Goal: Task Accomplishment & Management: Use online tool/utility

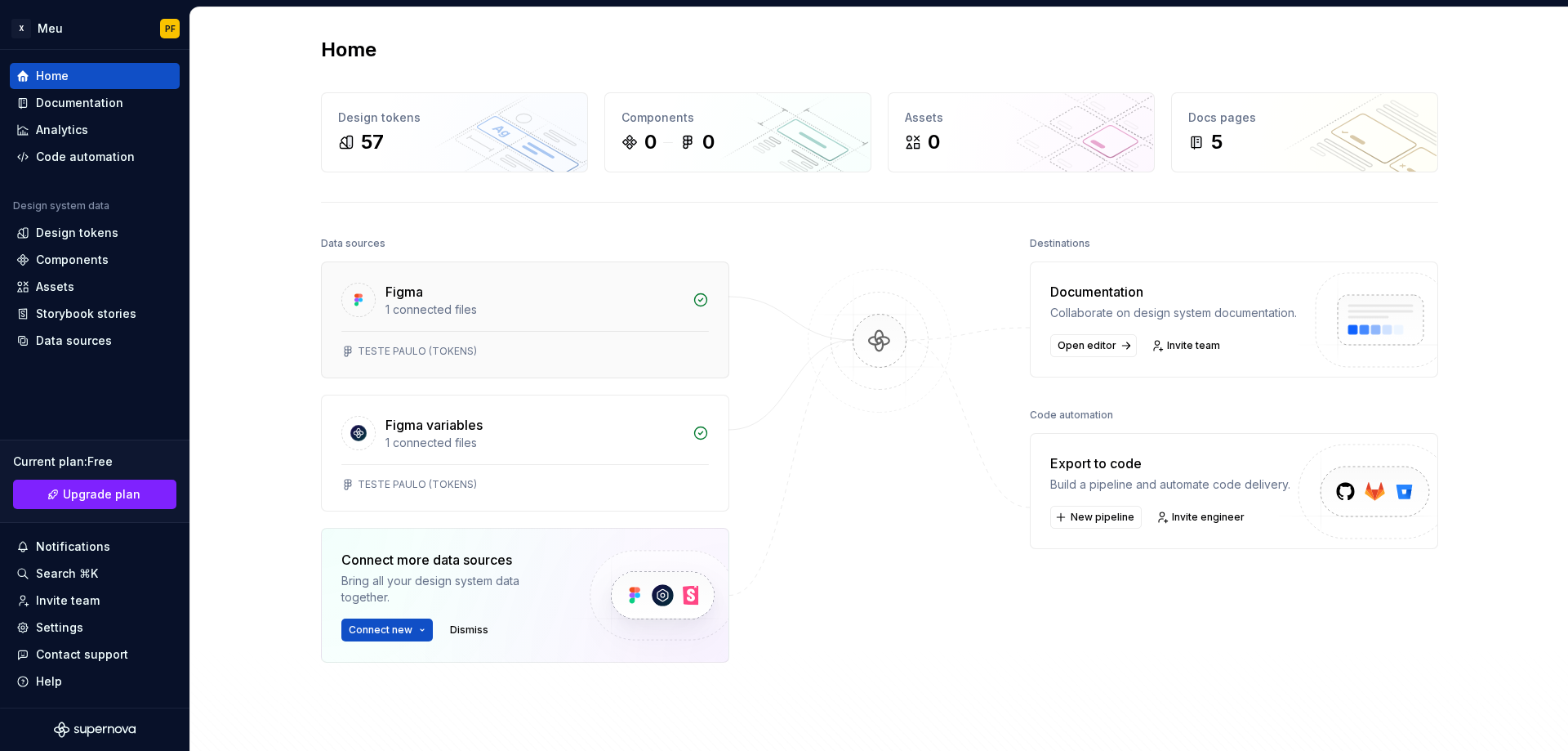
click at [423, 307] on div "1 connected files" at bounding box center [534, 309] width 297 height 16
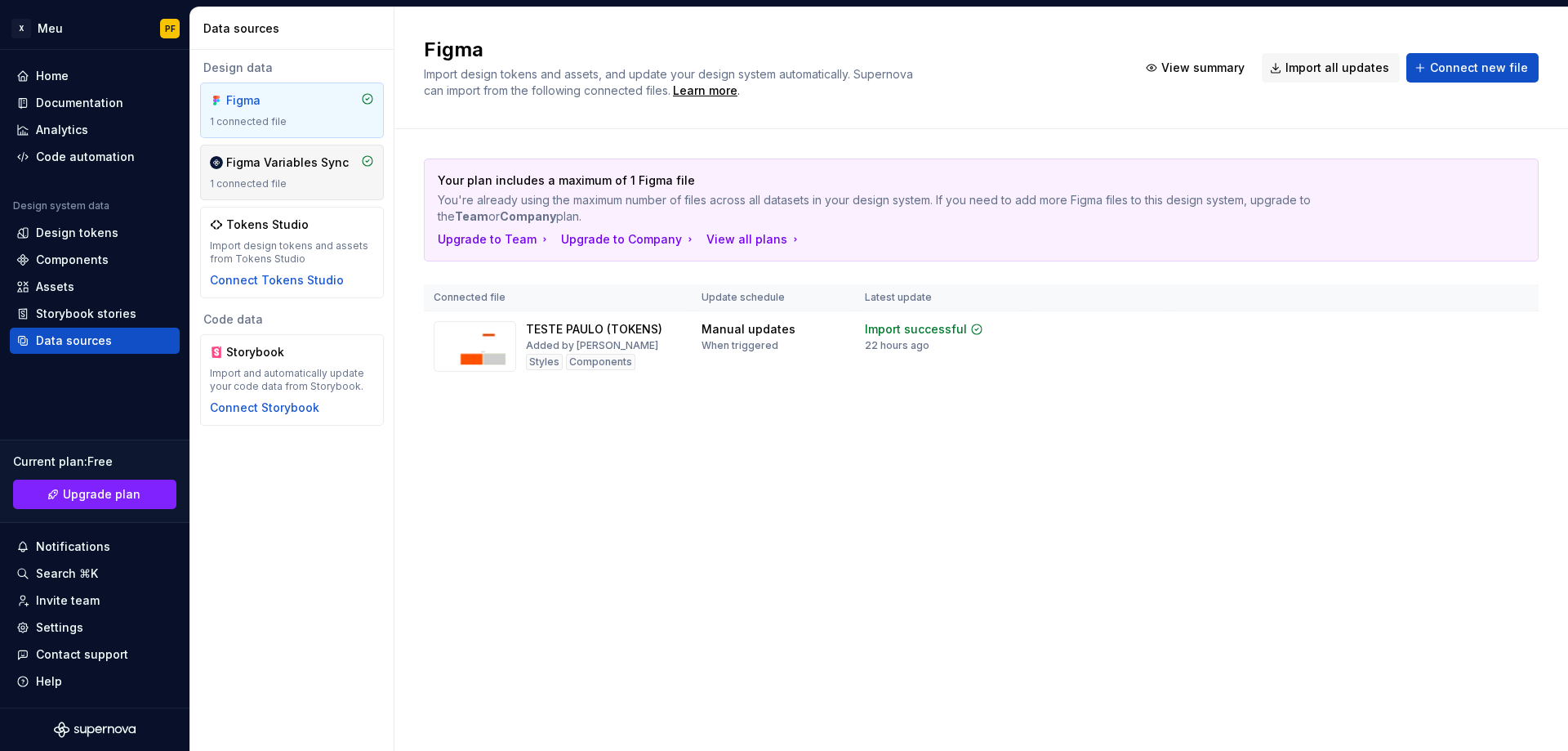
click at [282, 153] on div "Figma Variables Sync 1 connected file" at bounding box center [291, 172] width 184 height 55
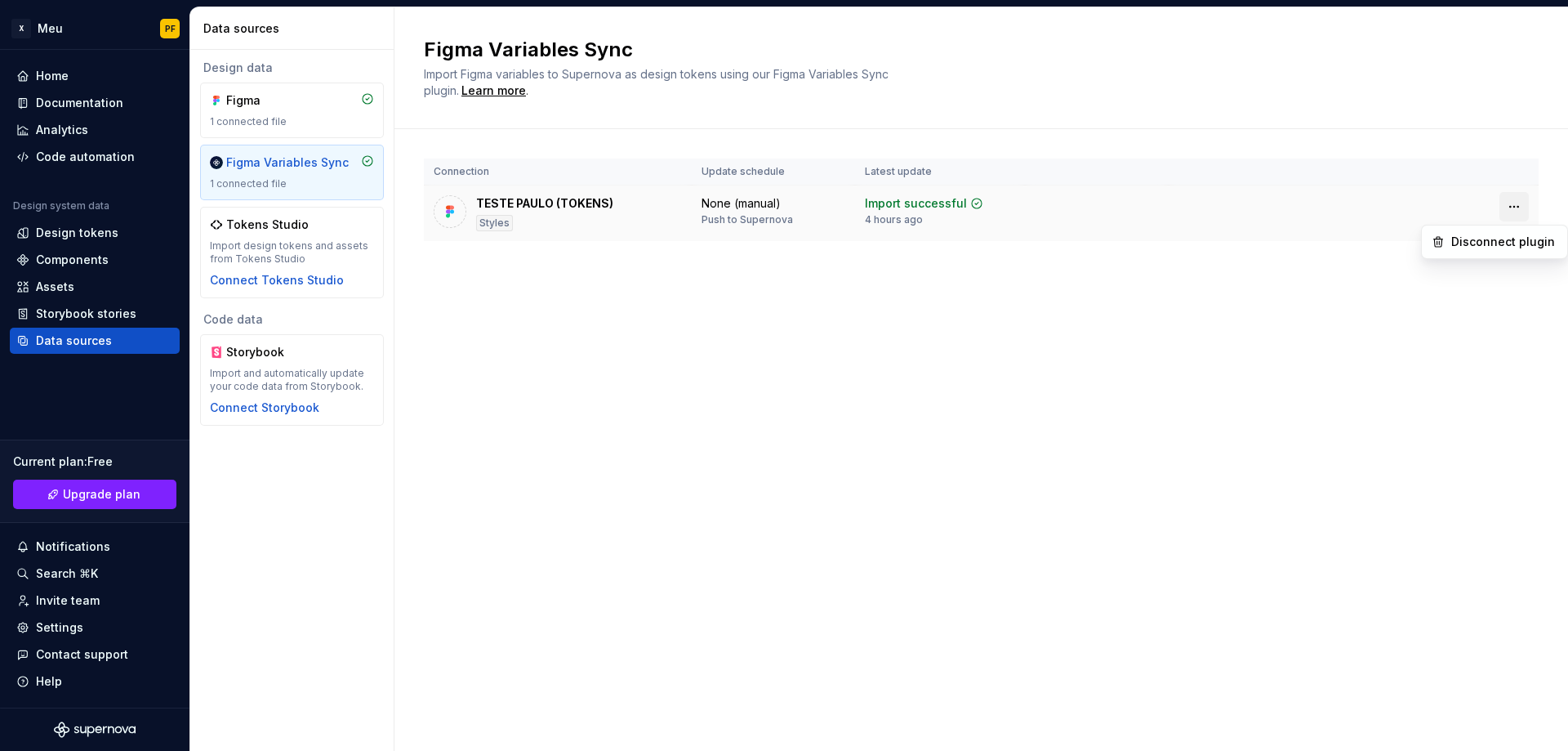
click at [1515, 205] on html "X Meu PF Home Documentation Analytics Code automation Design system data Design…" at bounding box center [784, 375] width 1568 height 751
click at [258, 104] on html "X Meu PF Home Documentation Analytics Code automation Design system data Design…" at bounding box center [784, 375] width 1568 height 751
click at [280, 108] on div "Figma" at bounding box center [265, 100] width 78 height 16
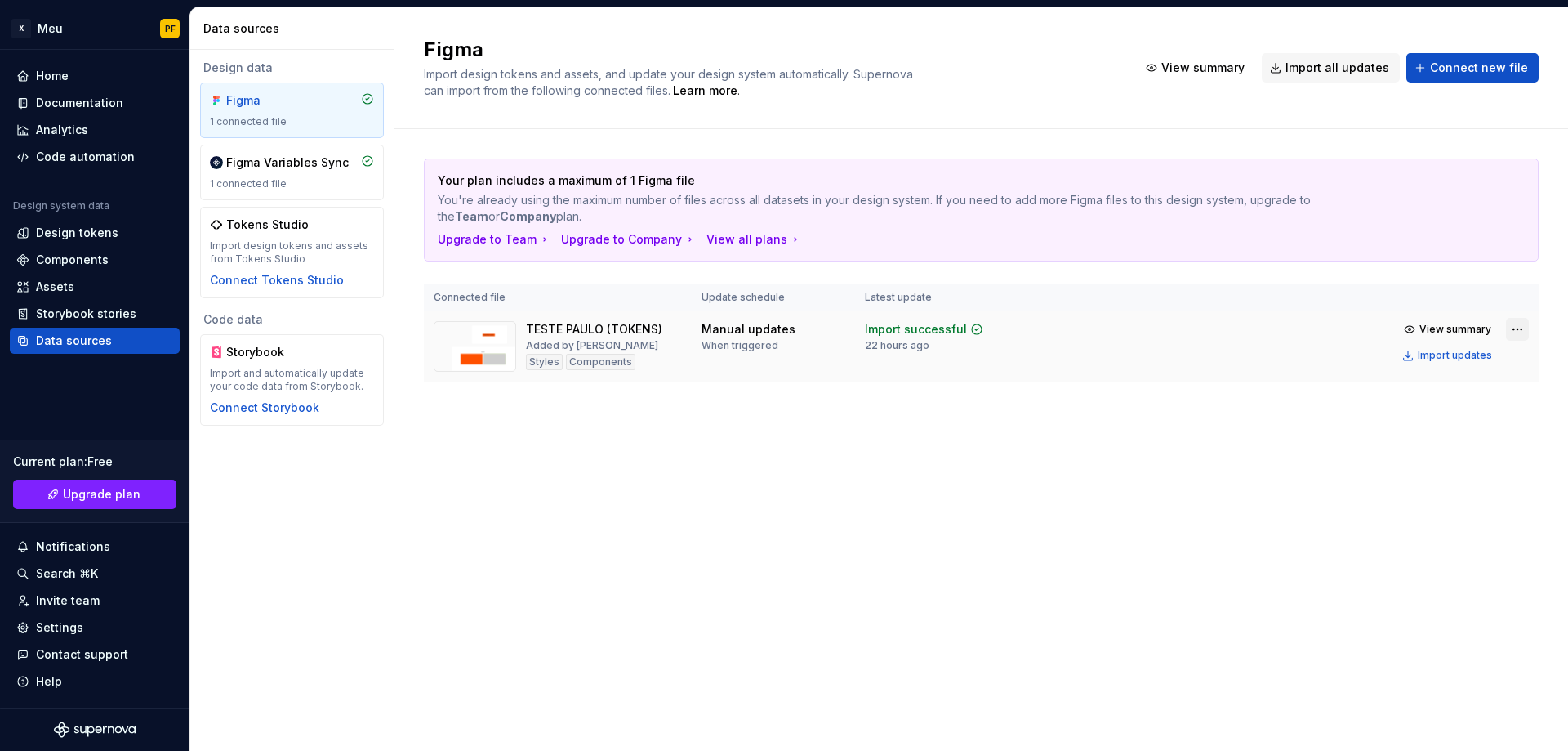
click at [1514, 329] on html "X Meu PF Home Documentation Analytics Code automation Design system data Design…" at bounding box center [784, 375] width 1568 height 751
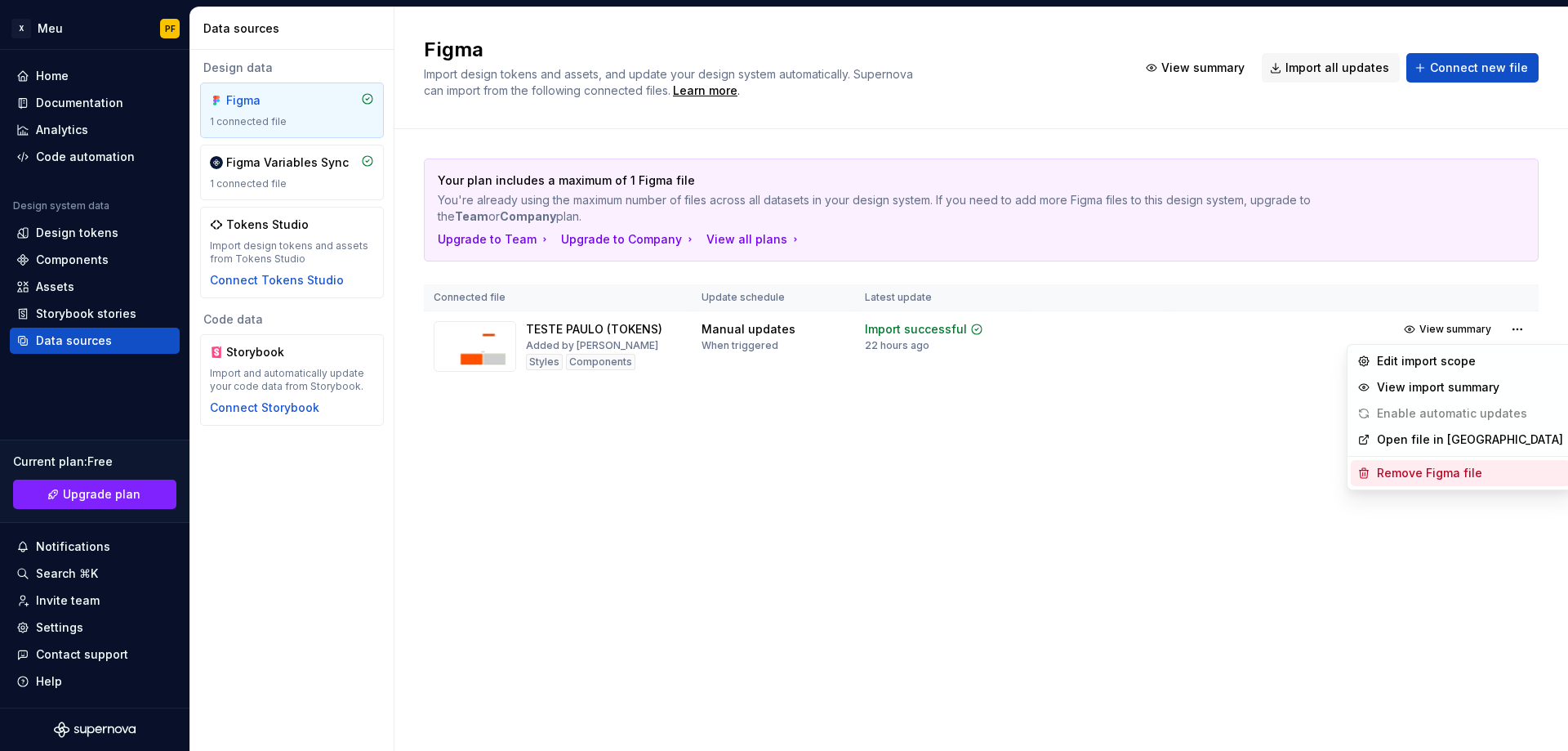
click at [1445, 475] on div "Remove Figma file" at bounding box center [1470, 472] width 186 height 16
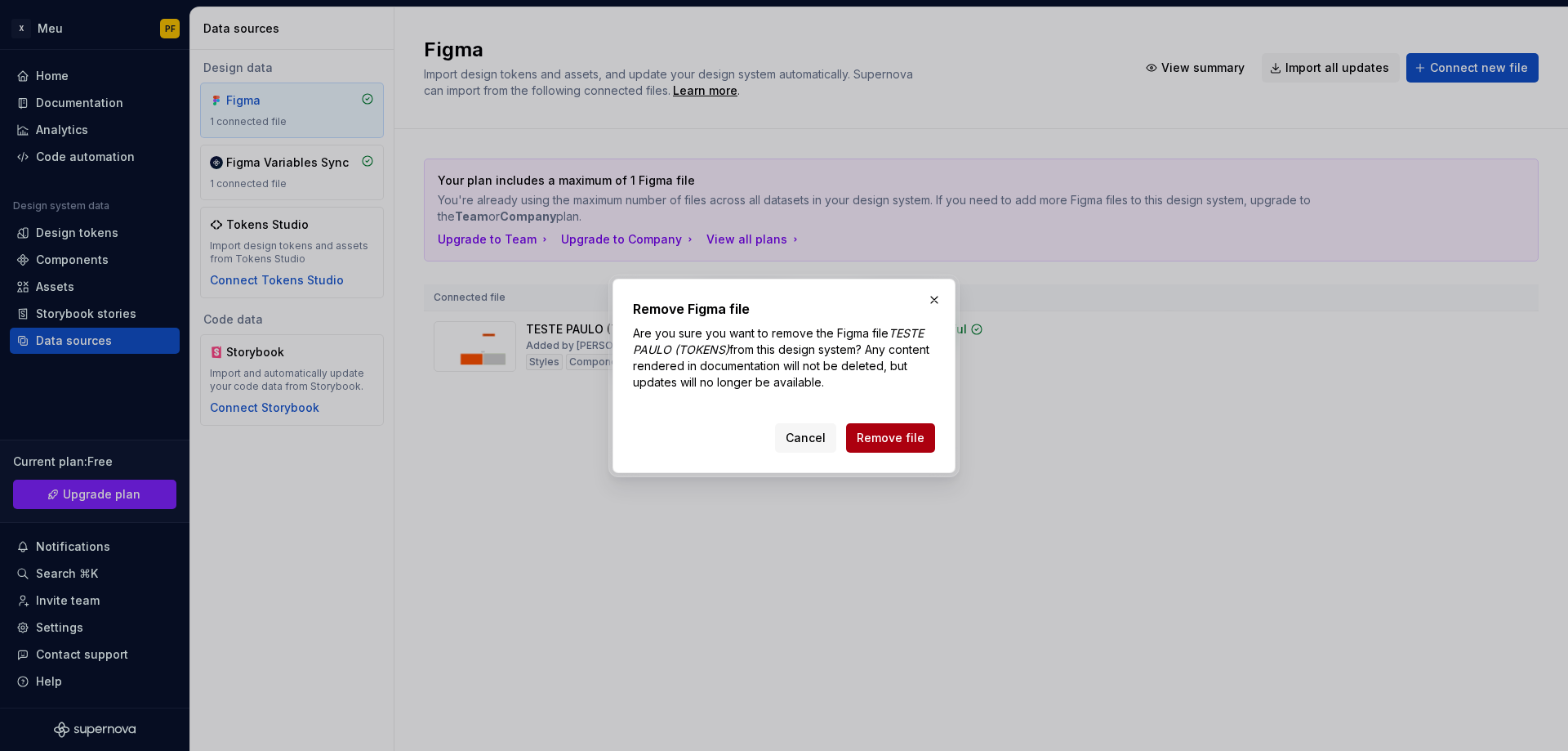
click at [893, 445] on span "Remove file" at bounding box center [890, 437] width 68 height 16
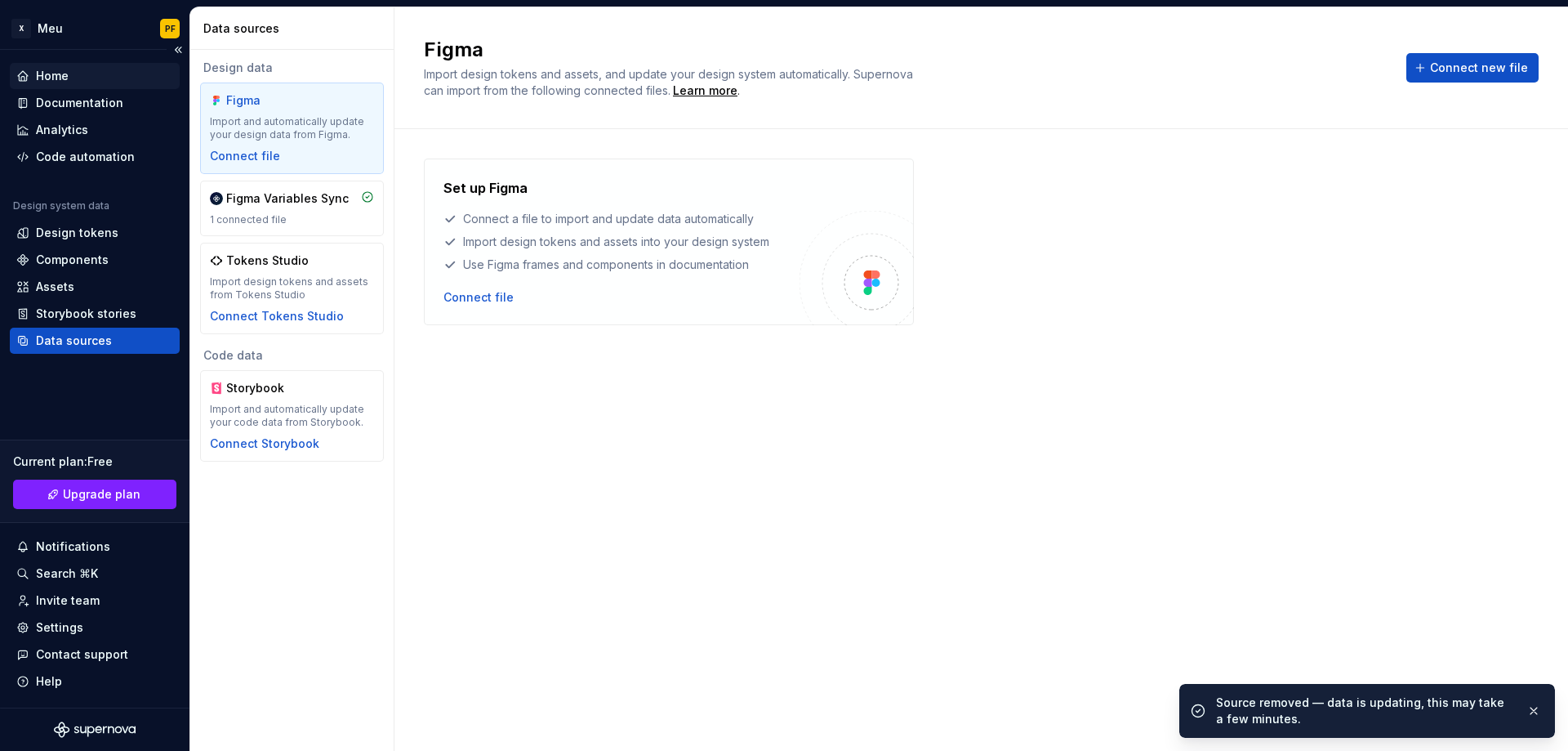
click at [50, 75] on div "Home" at bounding box center [52, 75] width 32 height 16
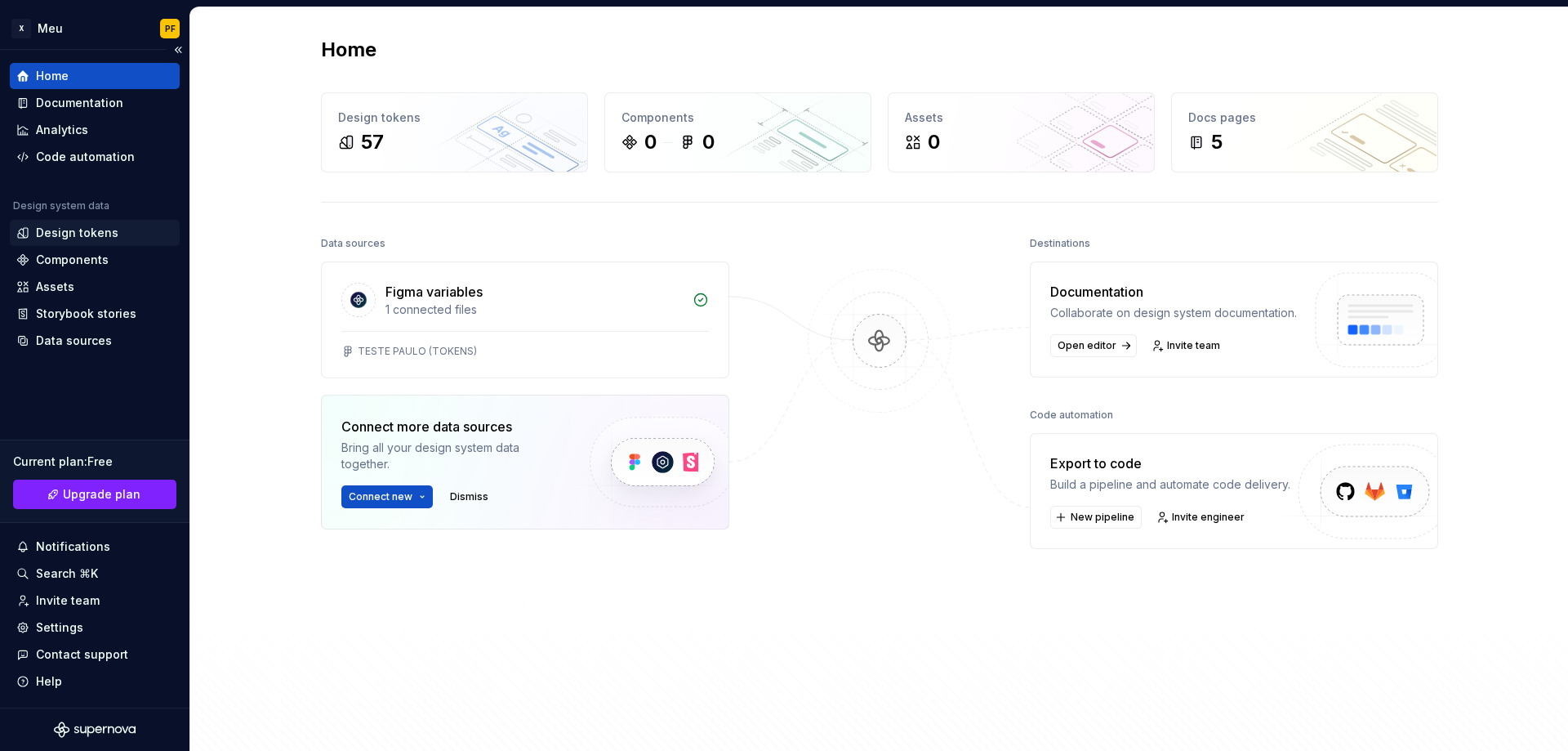
click at [63, 238] on div "Design tokens" at bounding box center [77, 232] width 83 height 16
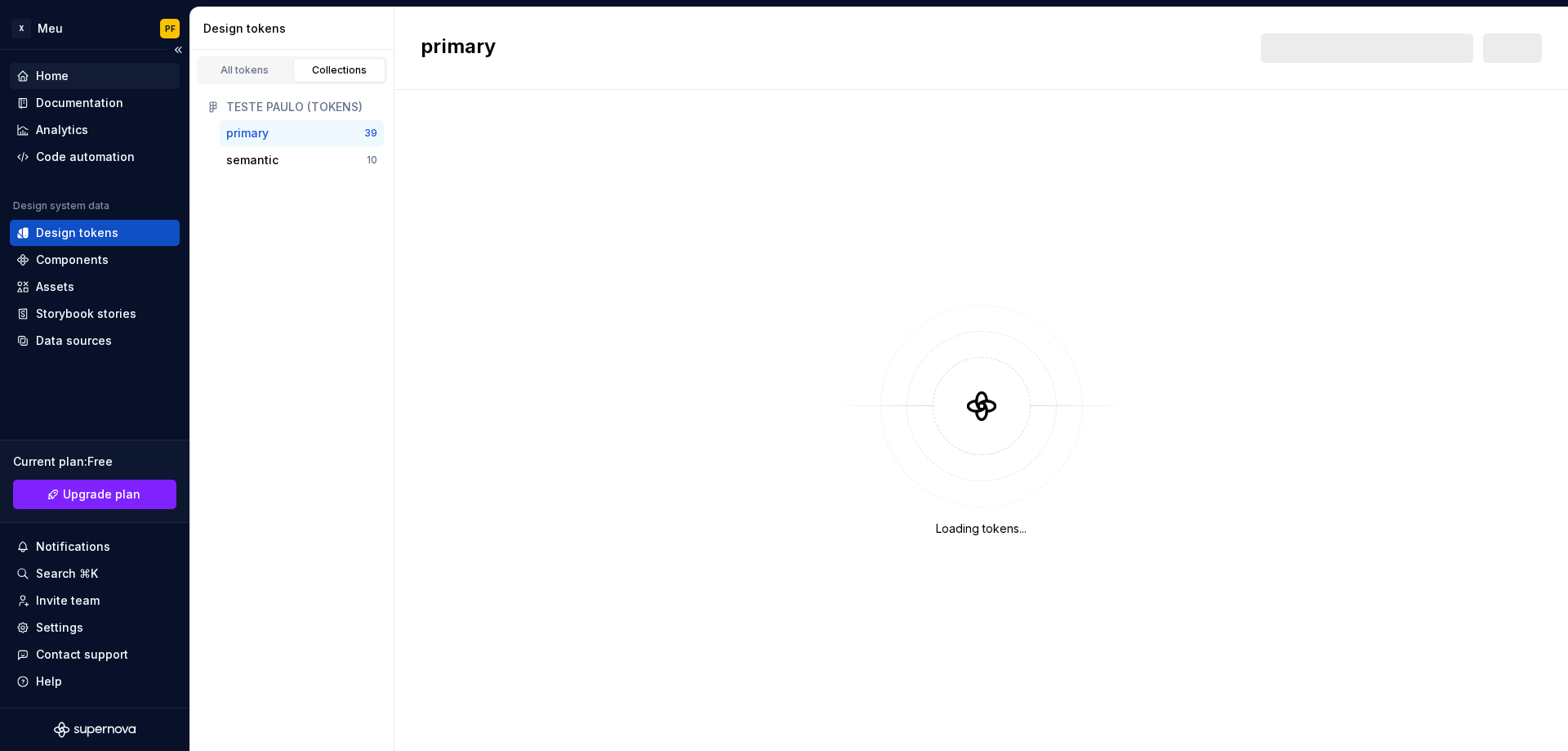
click at [67, 76] on div "Home" at bounding box center [52, 75] width 32 height 16
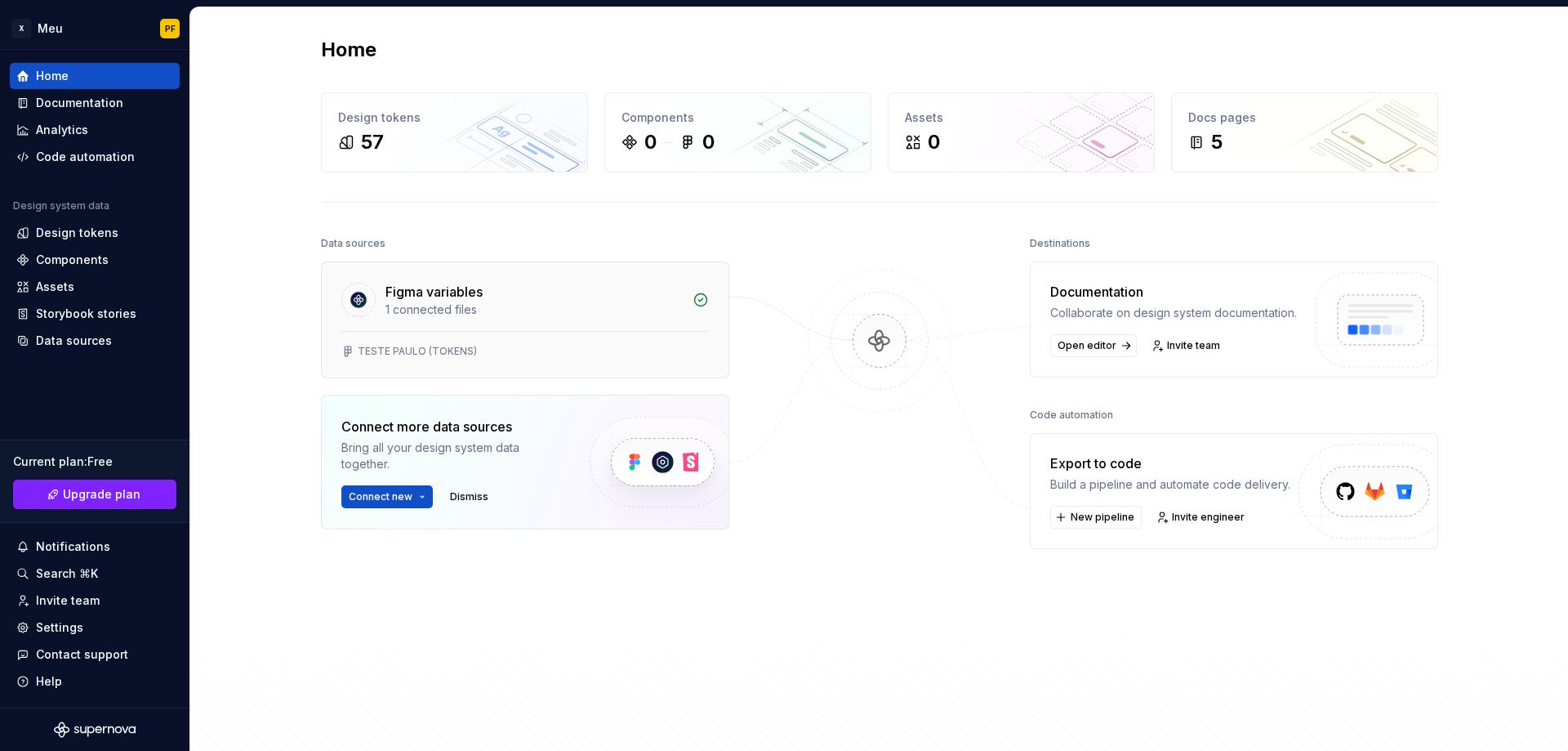
click at [541, 315] on div "1 connected files" at bounding box center [534, 309] width 297 height 16
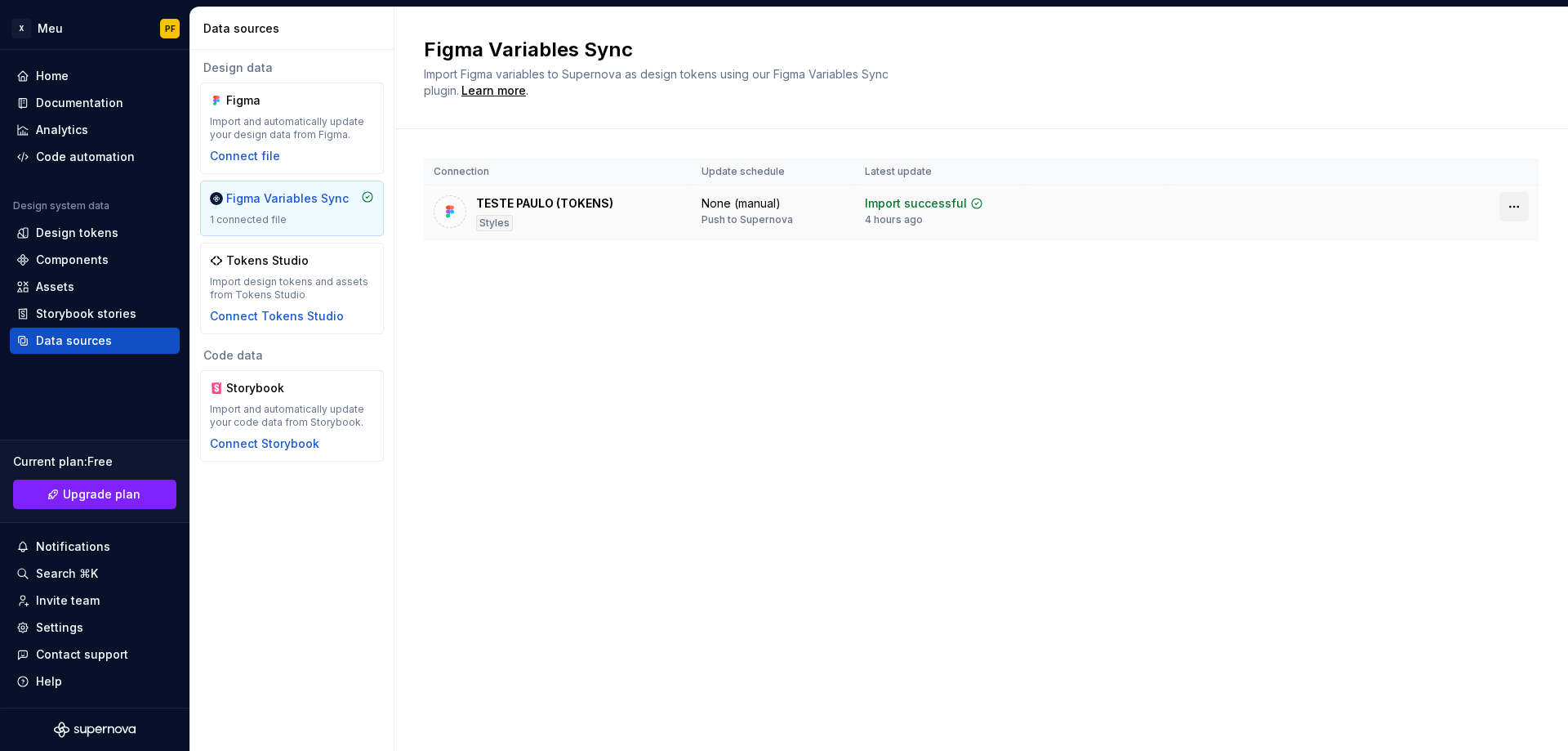
click at [1523, 210] on html "X Meu PF Home Documentation Analytics Code automation Design system data Design…" at bounding box center [784, 375] width 1568 height 751
click at [1489, 235] on div "Disconnect plugin" at bounding box center [1504, 241] width 107 height 16
click at [1512, 208] on html "X Meu PF Home Documentation Analytics Code automation Design system data Design…" at bounding box center [784, 375] width 1568 height 751
click at [1482, 237] on div "Disconnect plugin" at bounding box center [1504, 241] width 107 height 16
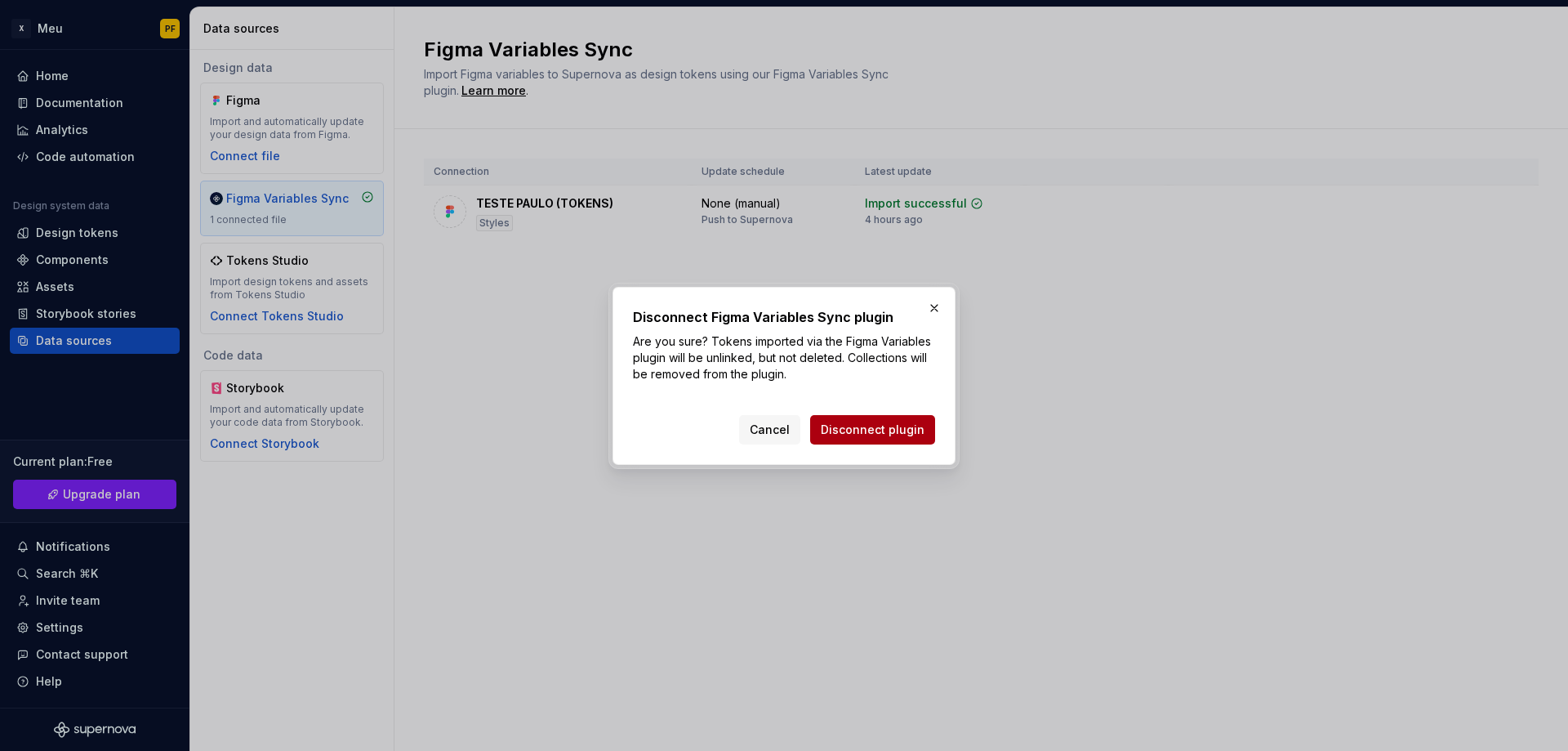
click at [867, 426] on span "Disconnect plugin" at bounding box center [872, 429] width 104 height 16
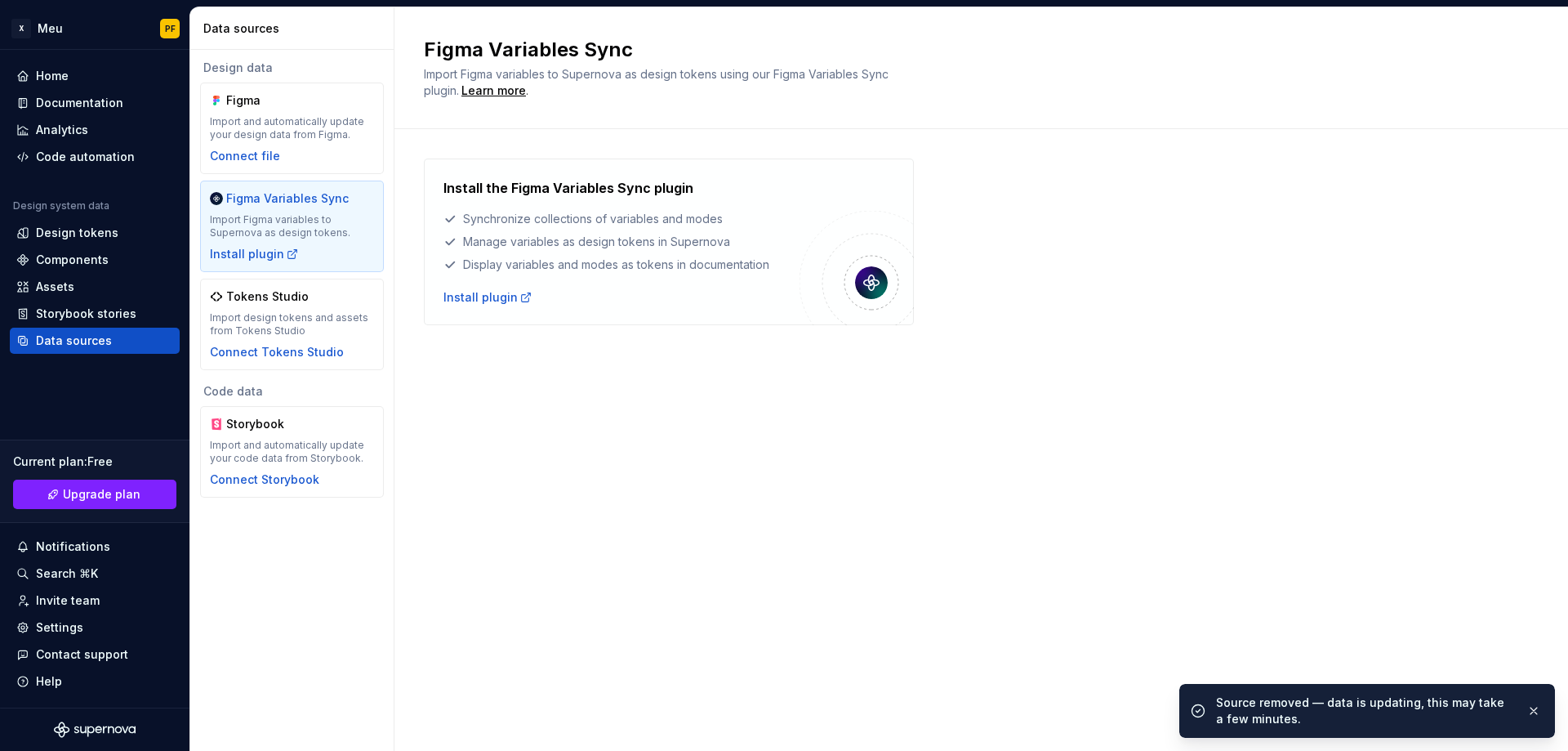
click at [66, 81] on div "Home" at bounding box center [52, 75] width 32 height 16
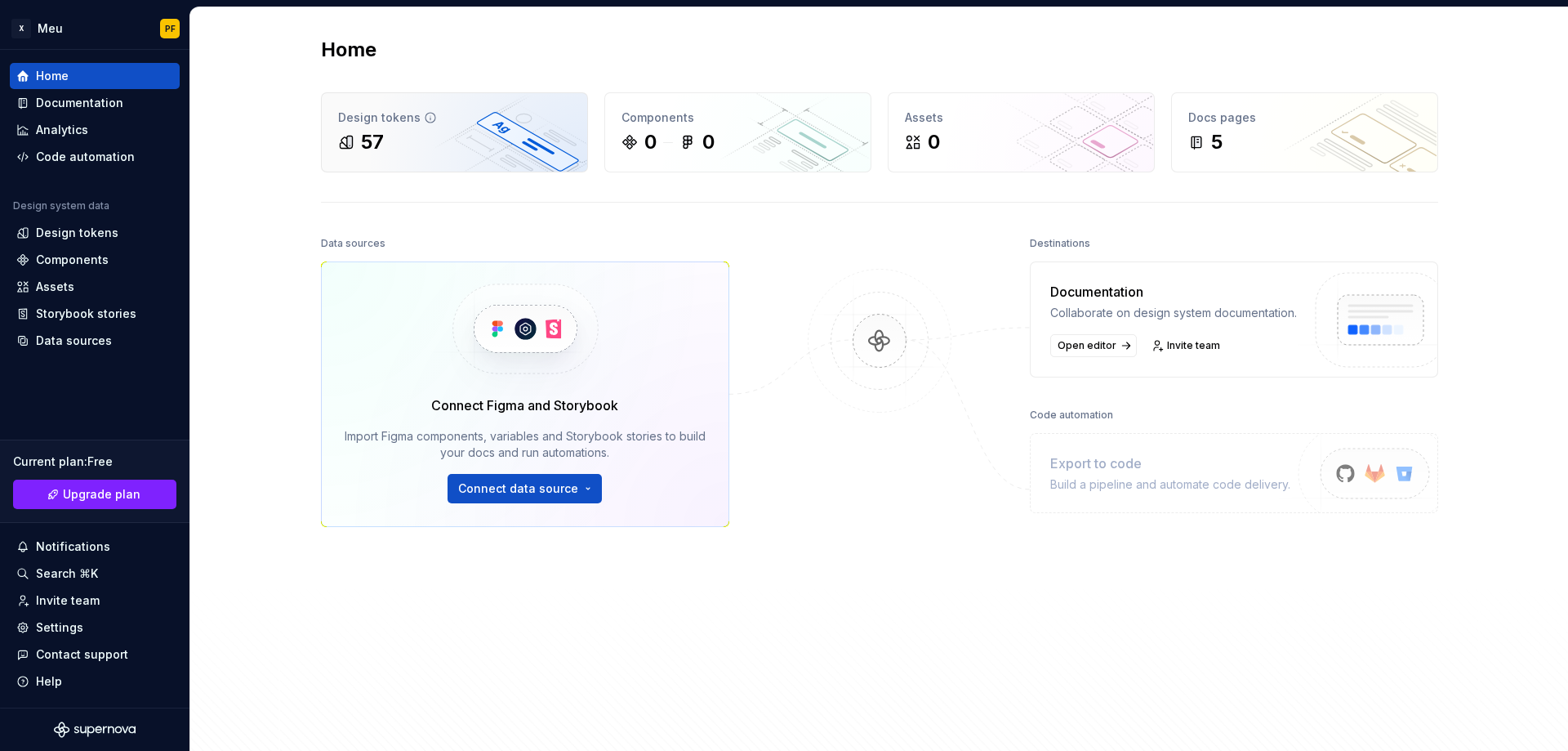
click at [395, 144] on div "57" at bounding box center [454, 142] width 233 height 26
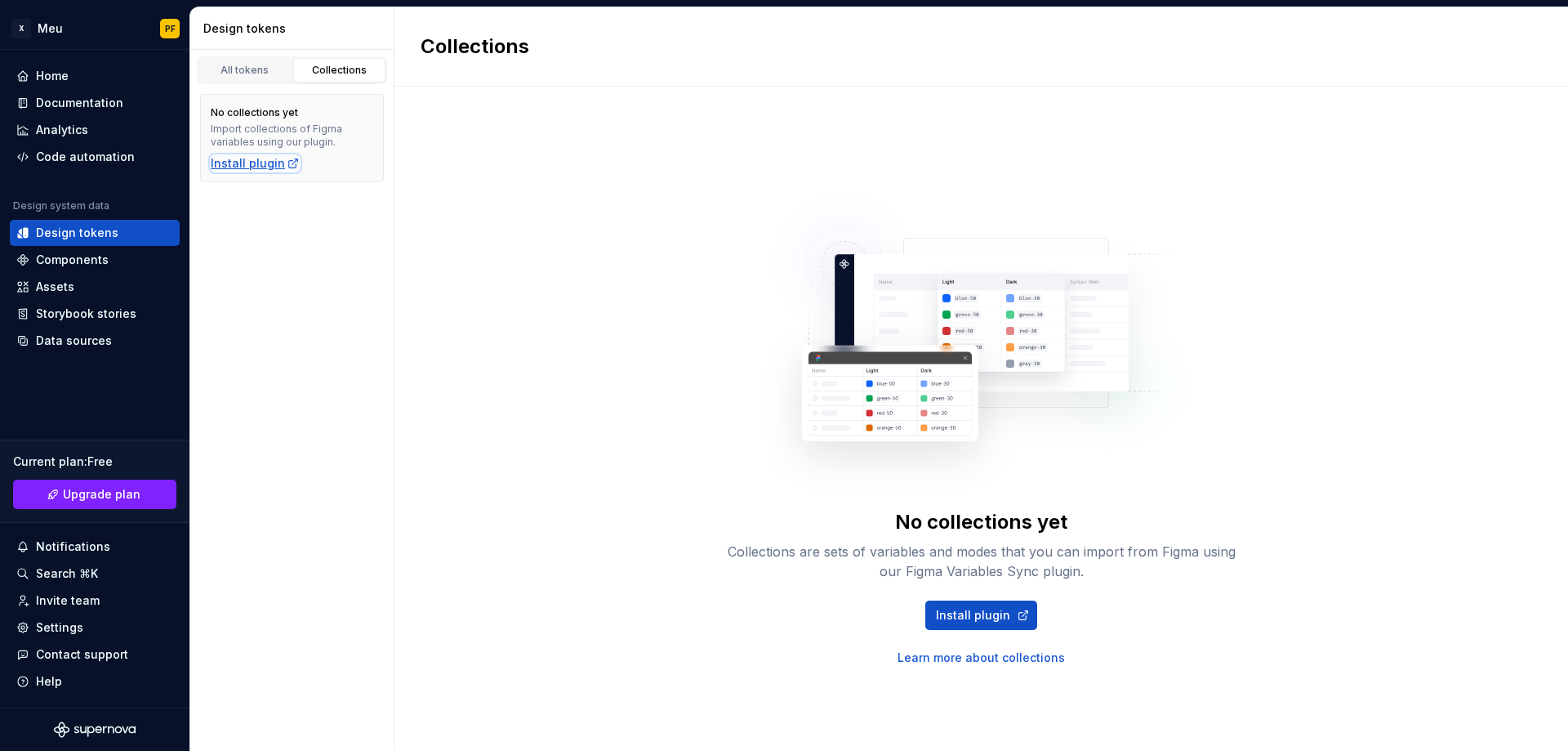
click at [228, 167] on div "Install plugin" at bounding box center [255, 163] width 89 height 16
click at [69, 79] on div "Home" at bounding box center [94, 75] width 157 height 16
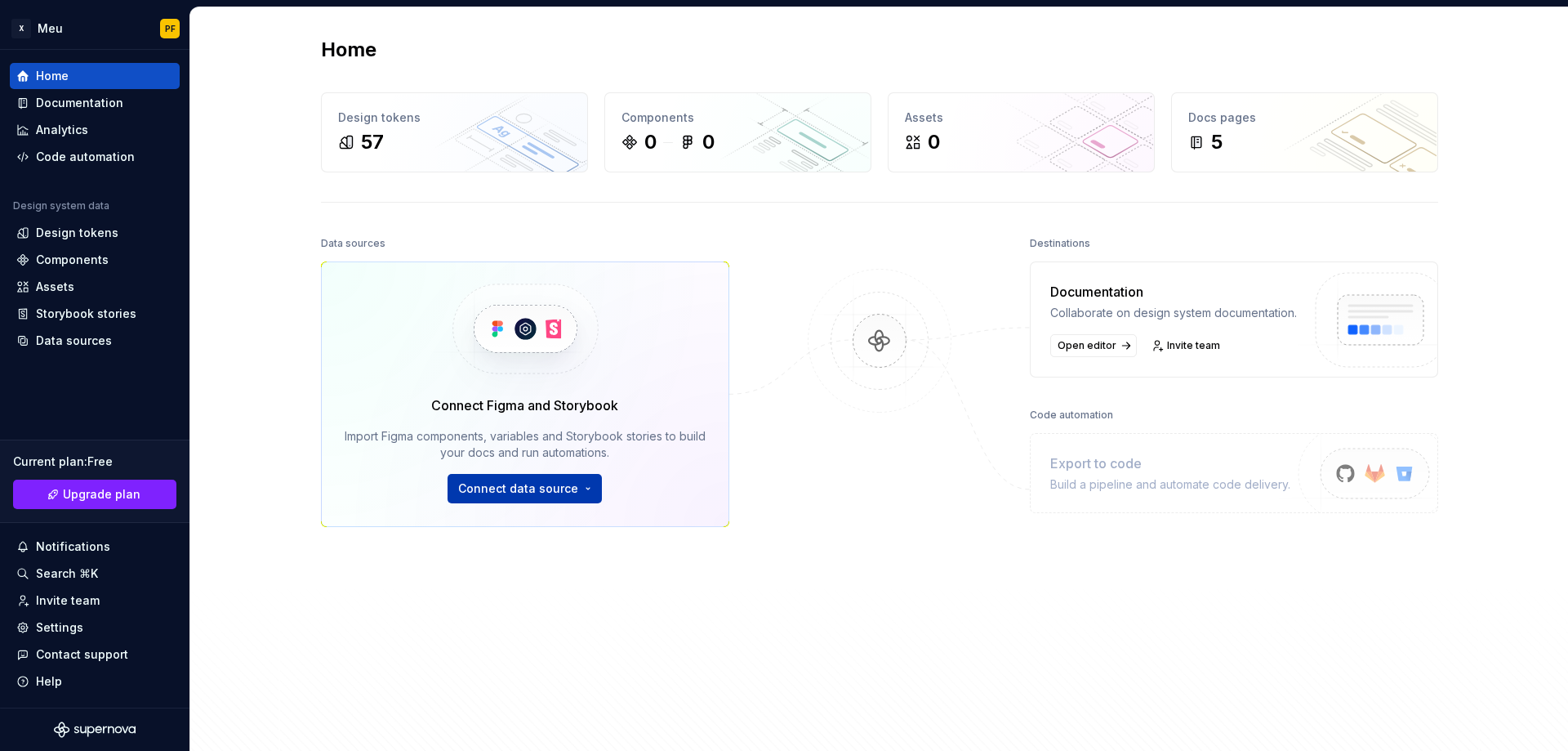
click at [581, 482] on html "X Meu PF Home Documentation Analytics Code automation Design system data Design…" at bounding box center [784, 375] width 1568 height 751
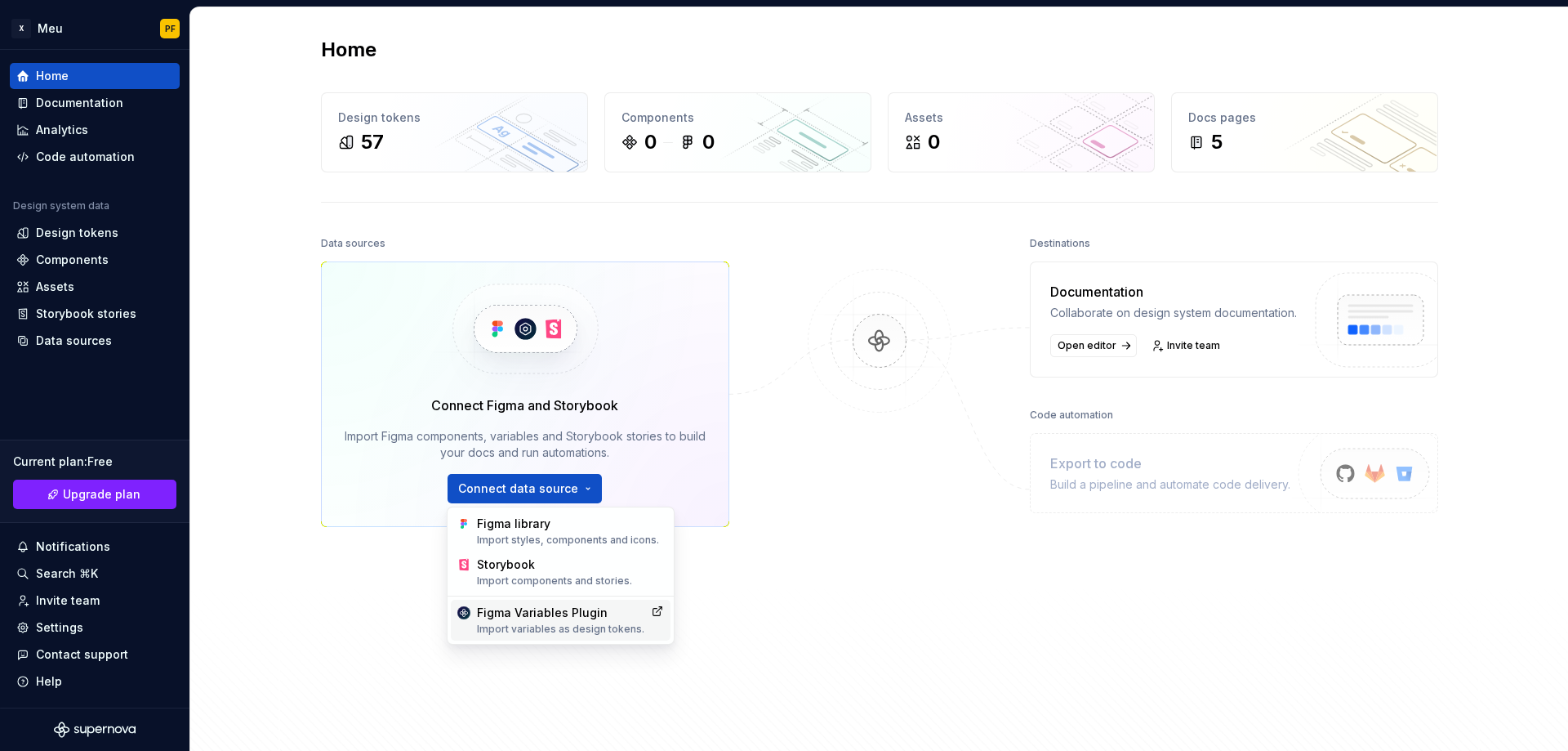
click at [574, 617] on div "Figma Variables Plugin Import variables as design tokens." at bounding box center [560, 620] width 167 height 31
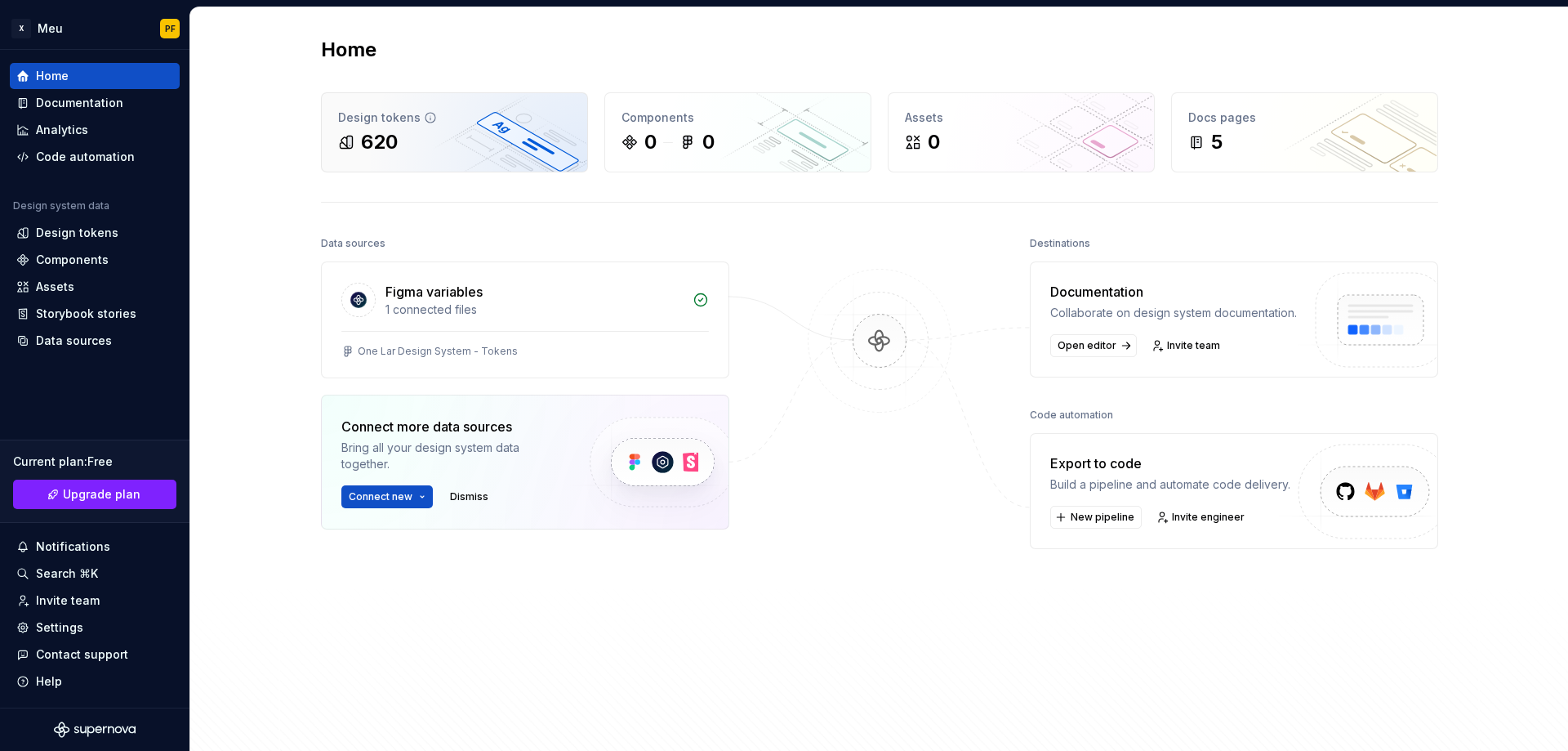
click at [402, 148] on div "620" at bounding box center [454, 142] width 233 height 26
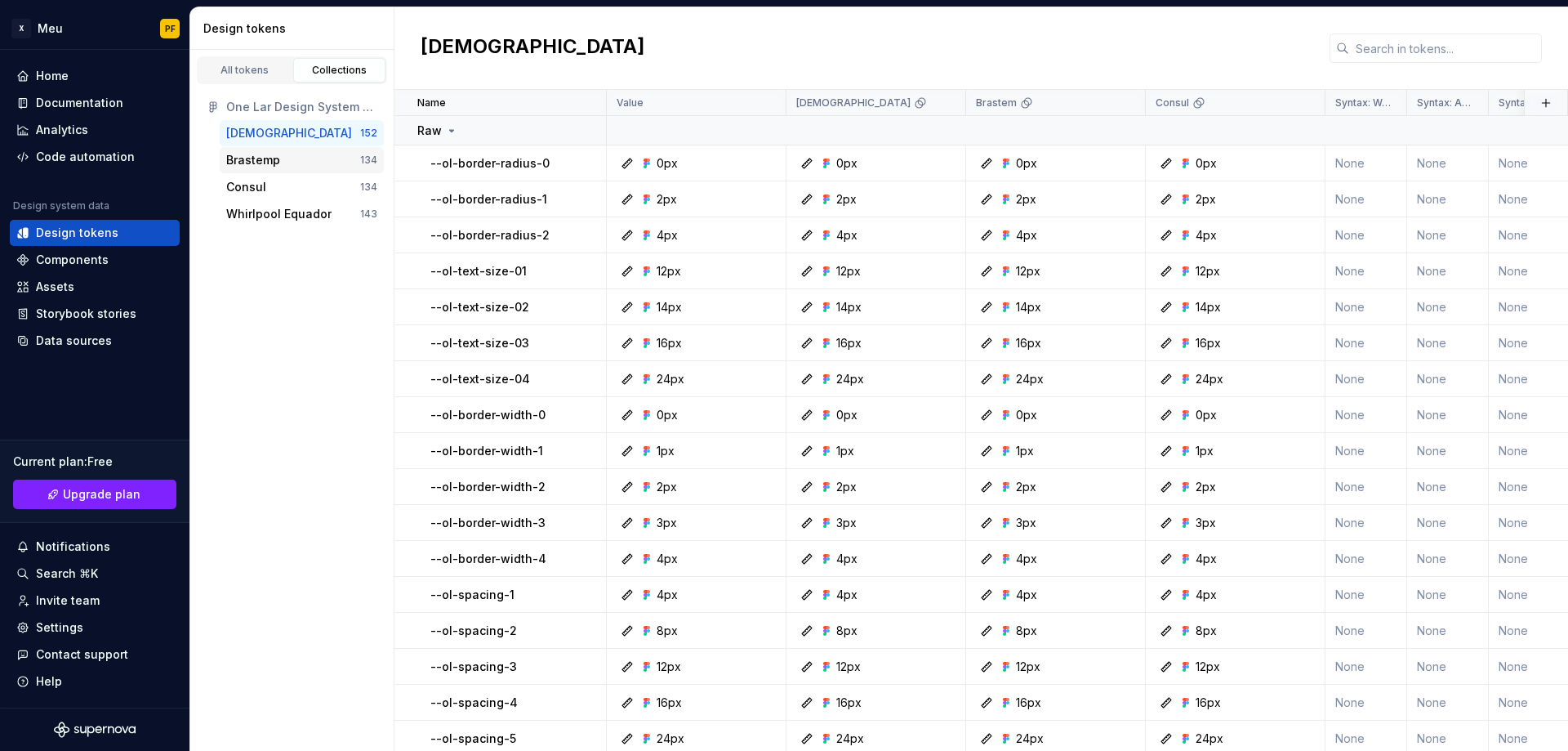
click at [268, 159] on div "Brastemp" at bounding box center [253, 160] width 54 height 16
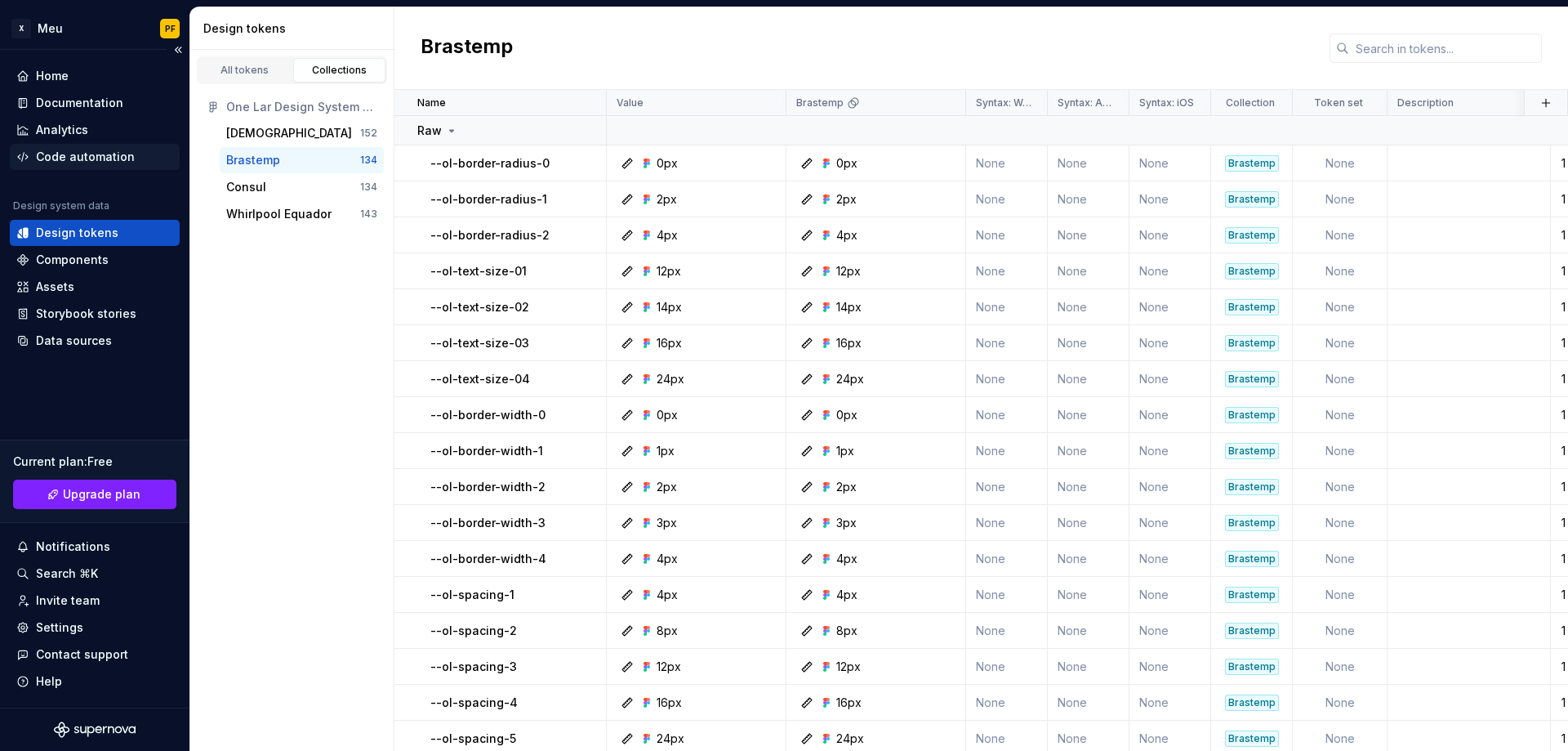
click at [60, 150] on div "Code automation" at bounding box center [86, 156] width 99 height 16
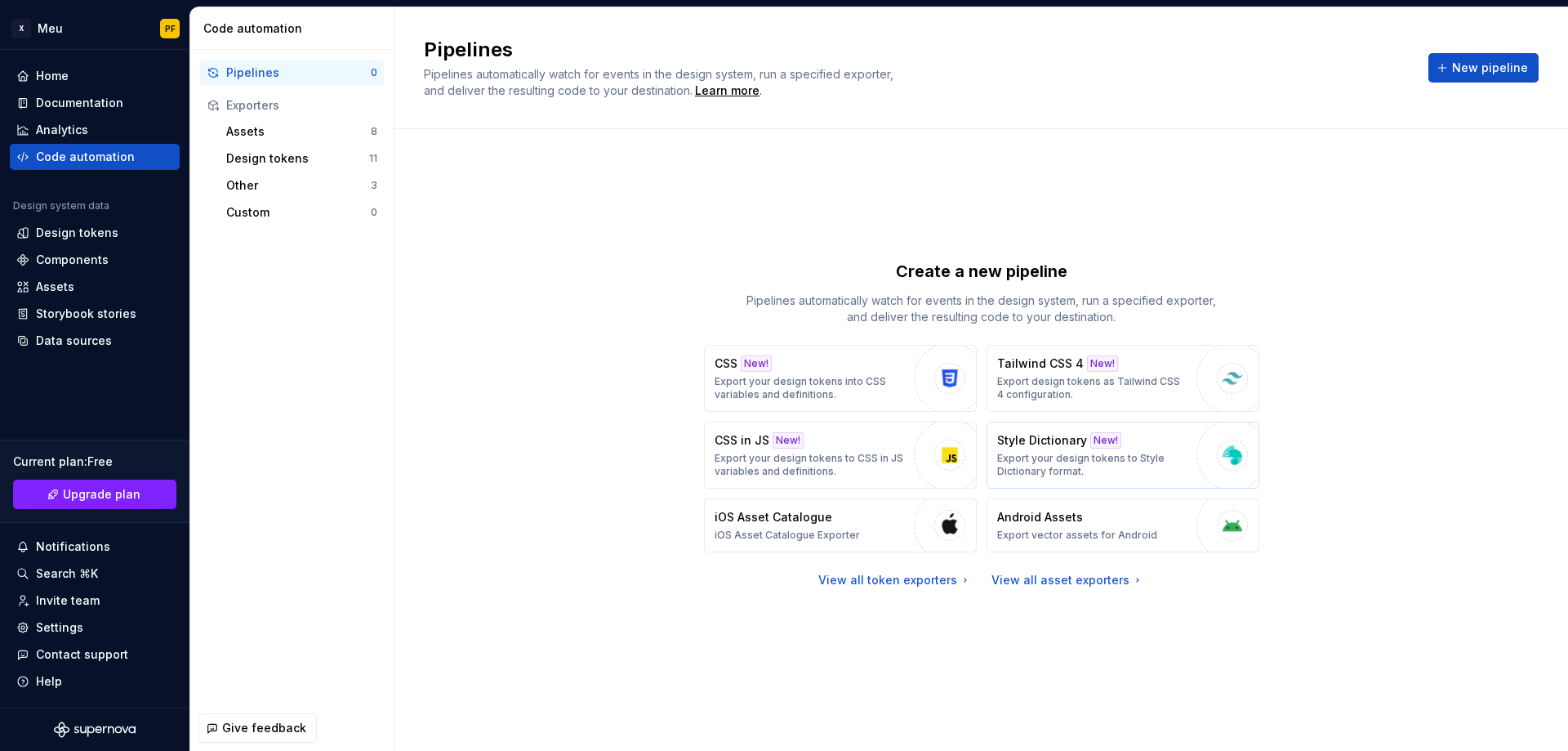
click at [1063, 452] on p "Export your design tokens to Style Dictionary format." at bounding box center [1092, 464] width 191 height 26
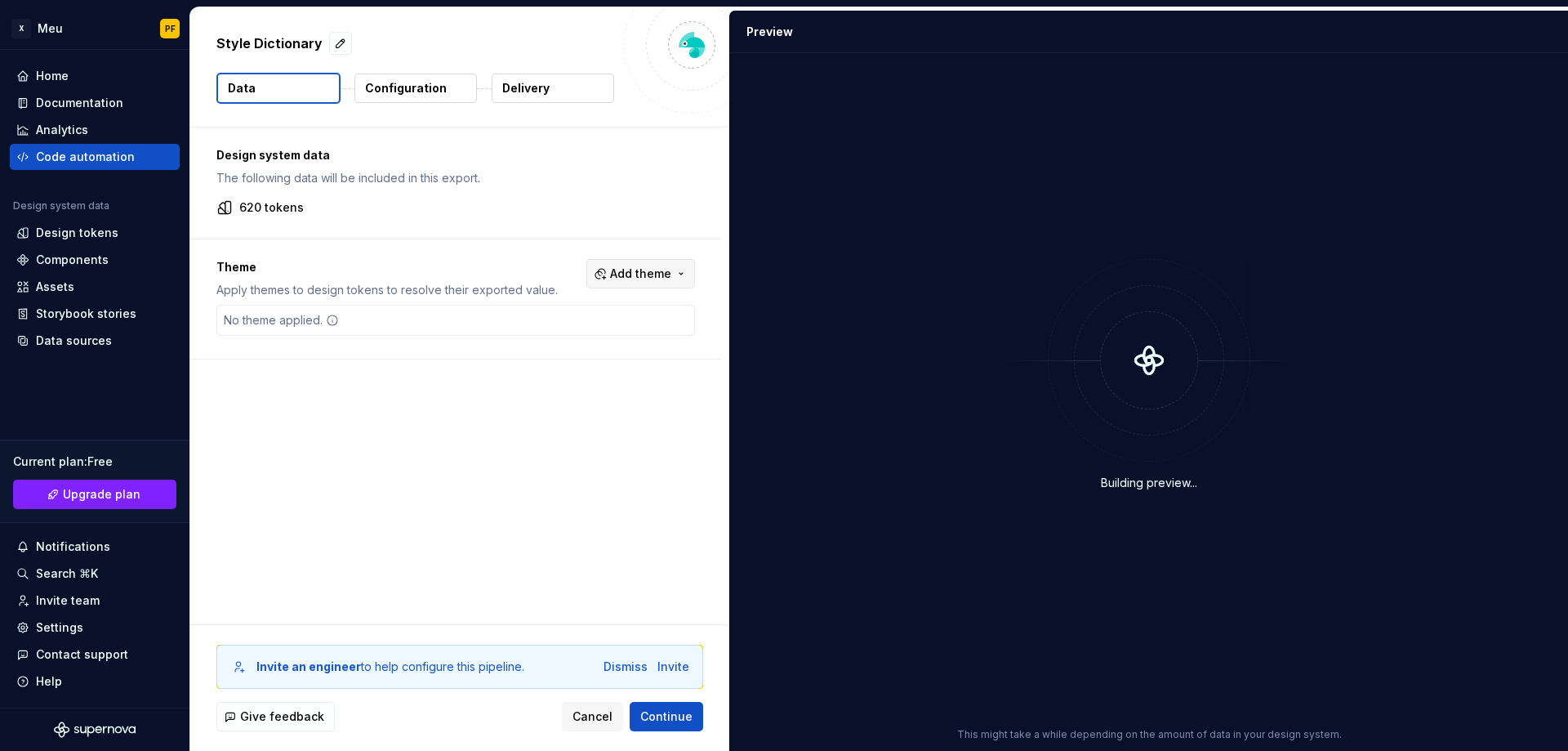
click at [654, 281] on span "Add theme" at bounding box center [640, 273] width 61 height 16
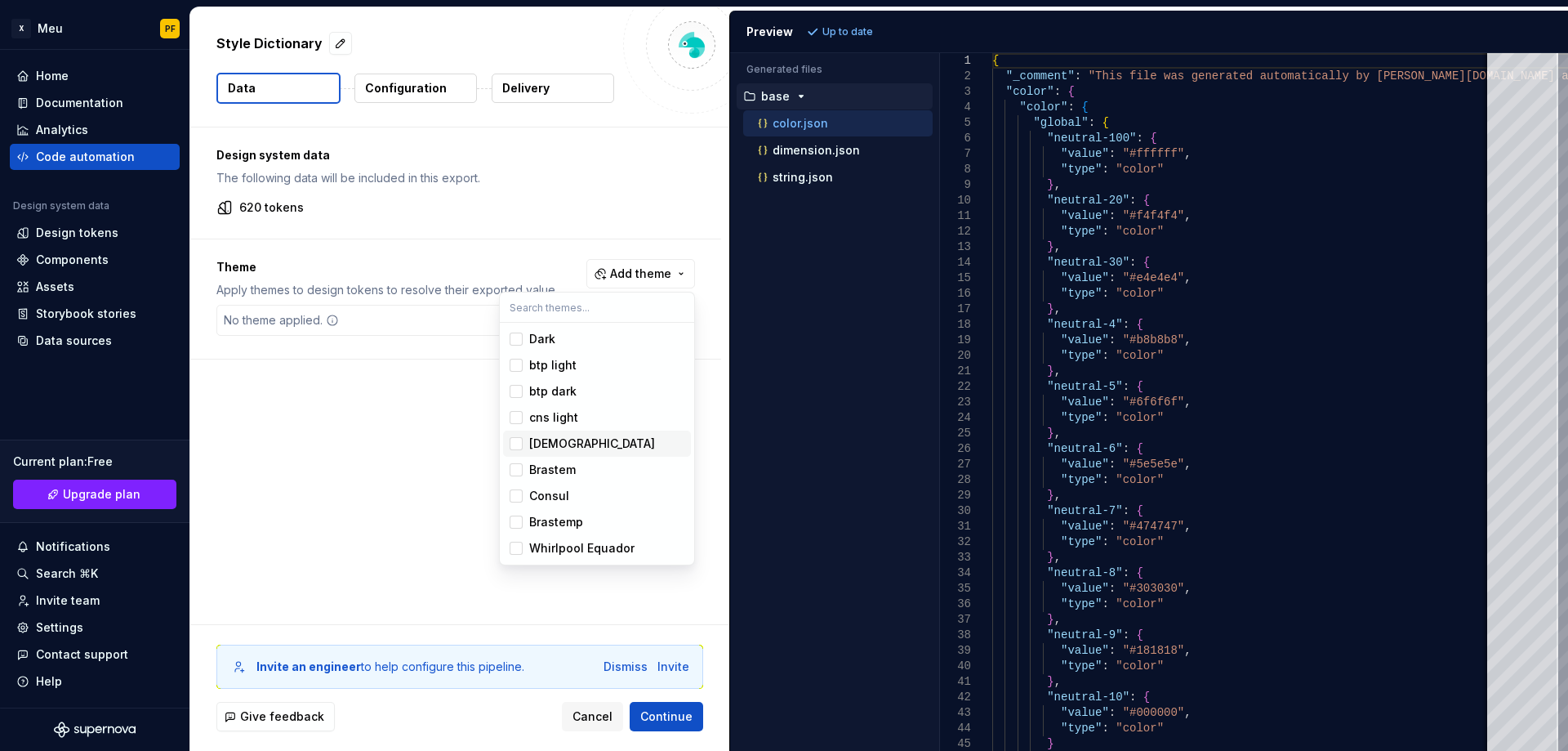
click at [556, 446] on div "[DEMOGRAPHIC_DATA]" at bounding box center [592, 443] width 126 height 16
click at [556, 477] on div "Brastem" at bounding box center [552, 469] width 47 height 16
click at [557, 498] on div "Consul" at bounding box center [549, 495] width 40 height 16
click at [559, 521] on div "Brastemp" at bounding box center [556, 522] width 54 height 16
click at [559, 543] on div "Whirlpool Equador" at bounding box center [581, 547] width 106 height 16
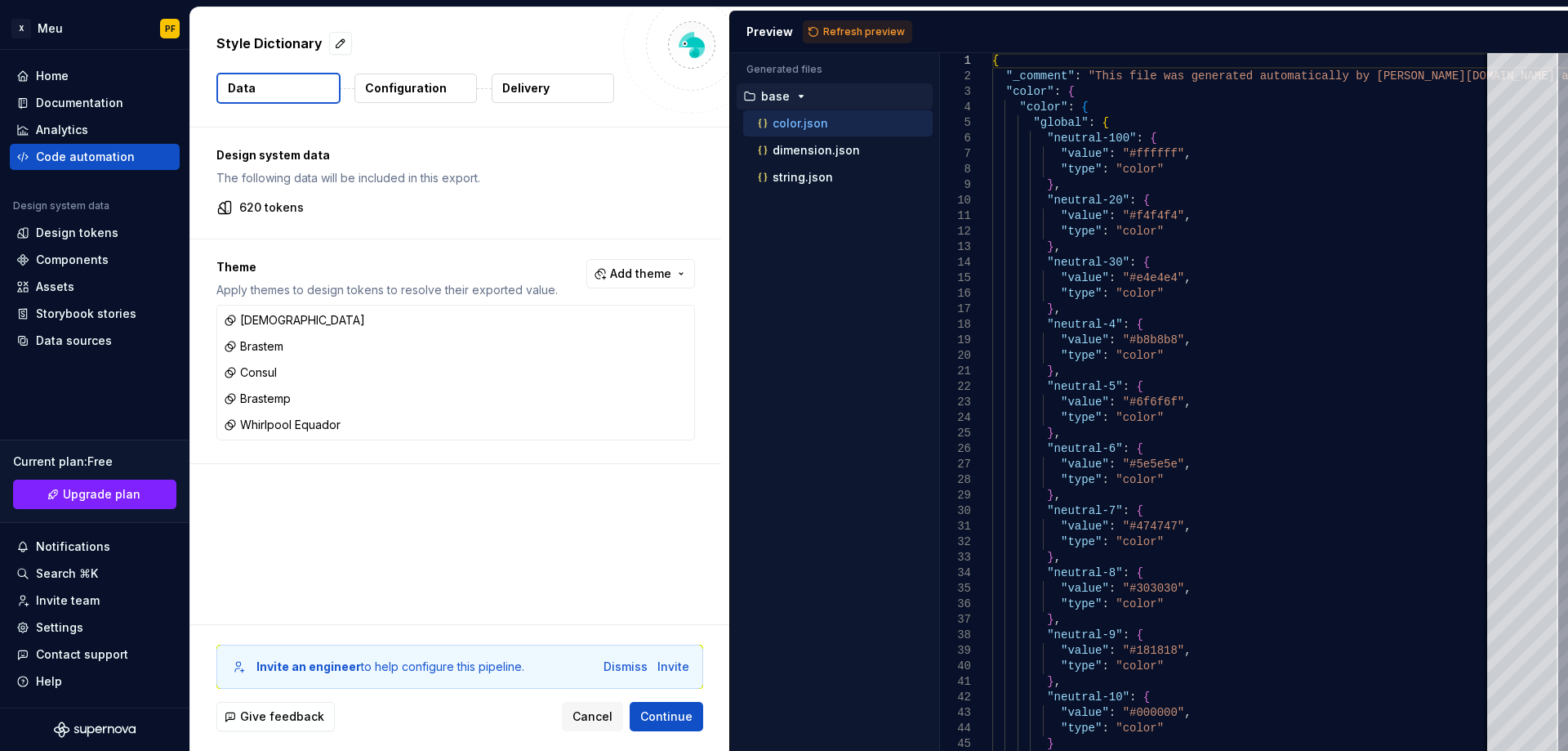
click at [846, 25] on html "X Meu PF Home Documentation Analytics Code automation Design system data Design…" at bounding box center [784, 375] width 1568 height 751
click at [846, 25] on button "Refresh preview" at bounding box center [857, 31] width 109 height 23
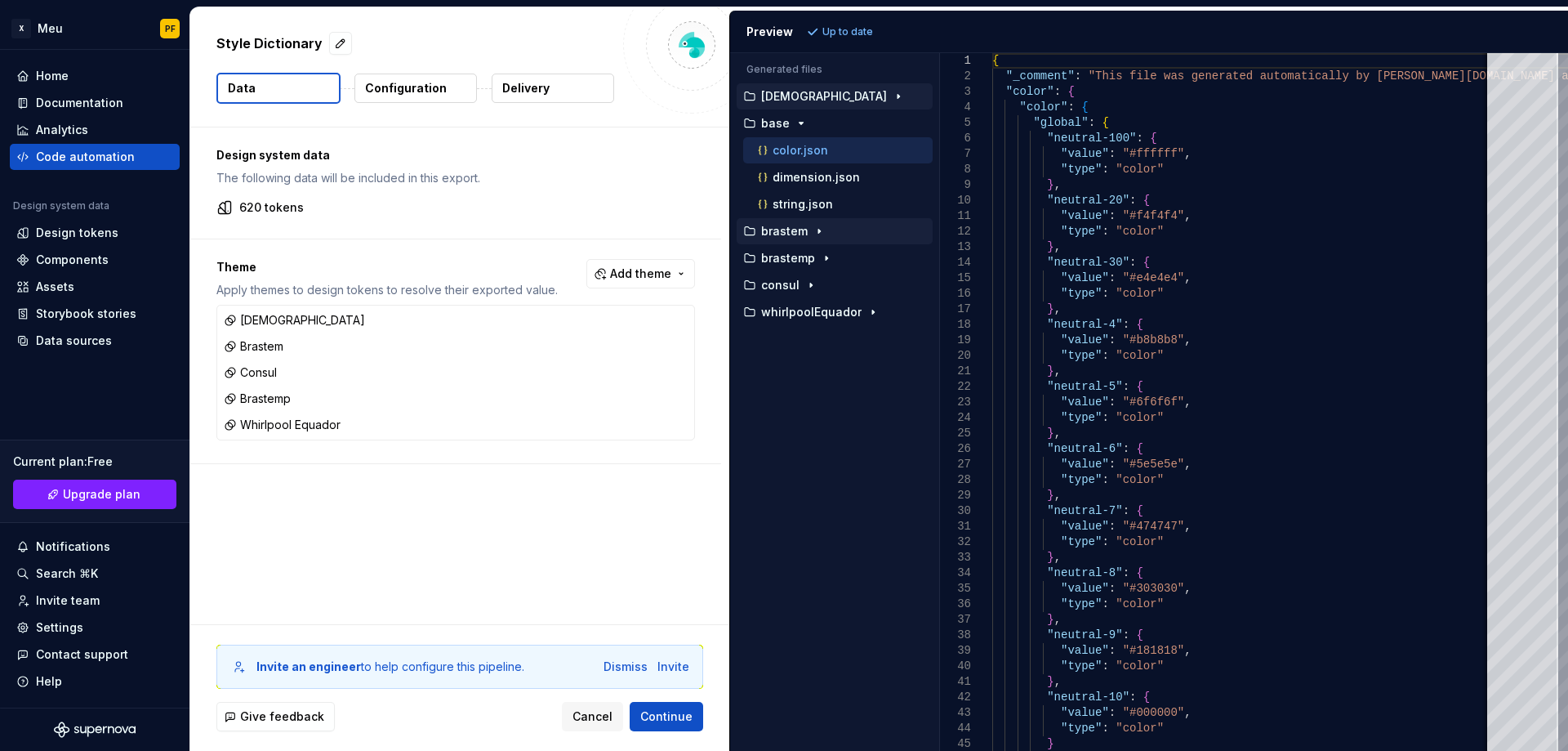
click at [787, 239] on button "brastem" at bounding box center [834, 230] width 196 height 18
click at [787, 267] on button "color.json" at bounding box center [837, 258] width 189 height 18
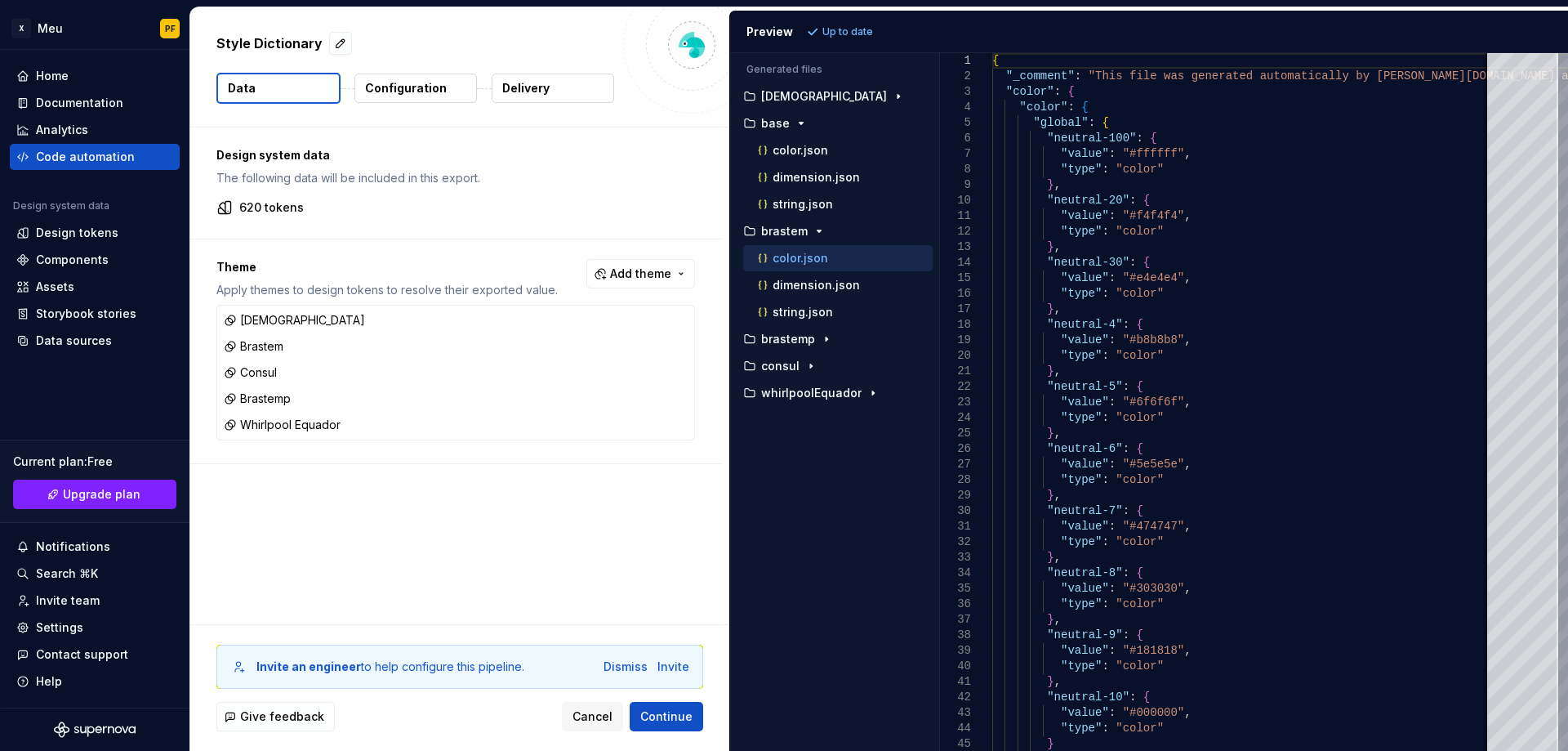
click at [433, 84] on p "Configuration" at bounding box center [406, 88] width 82 height 16
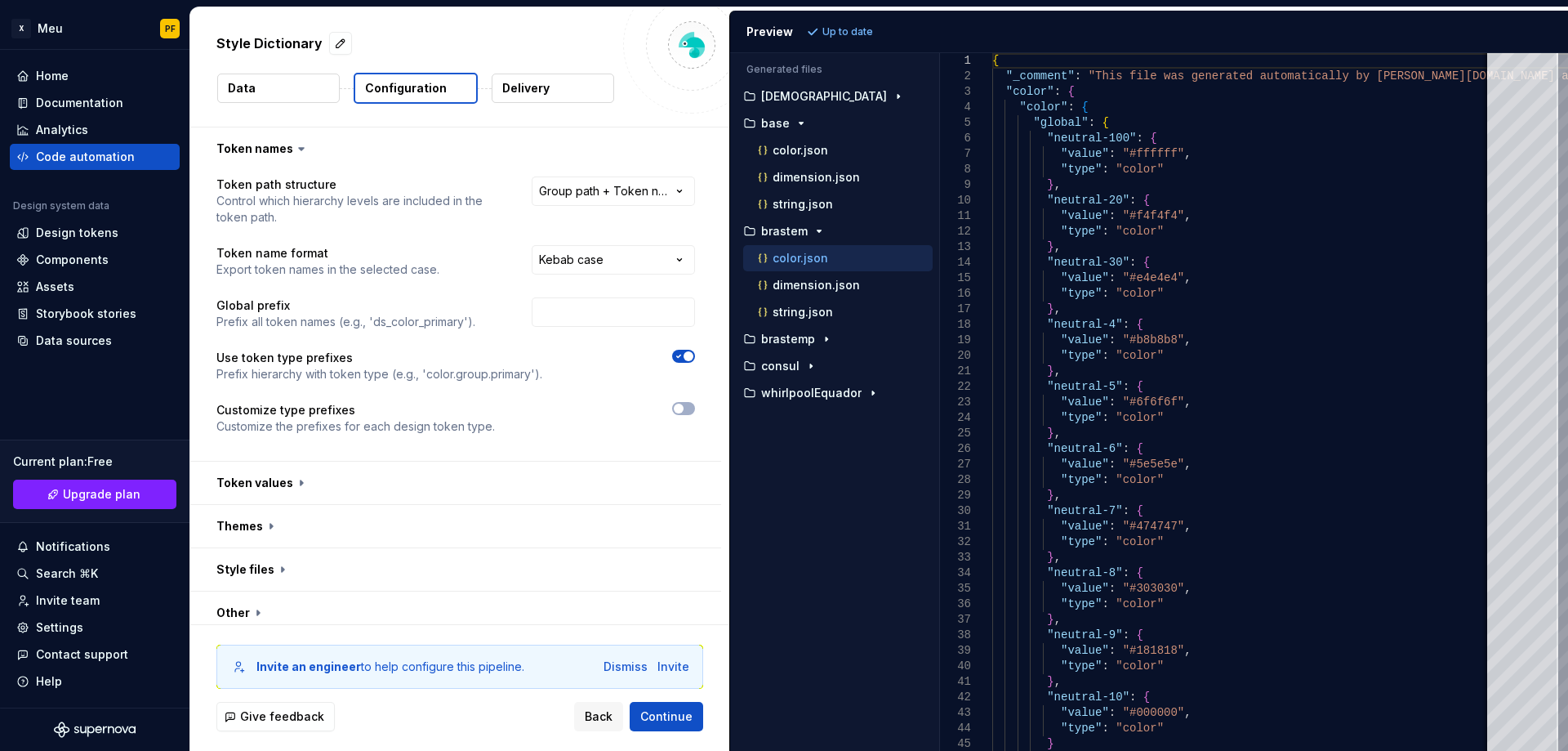
scroll to position [10, 0]
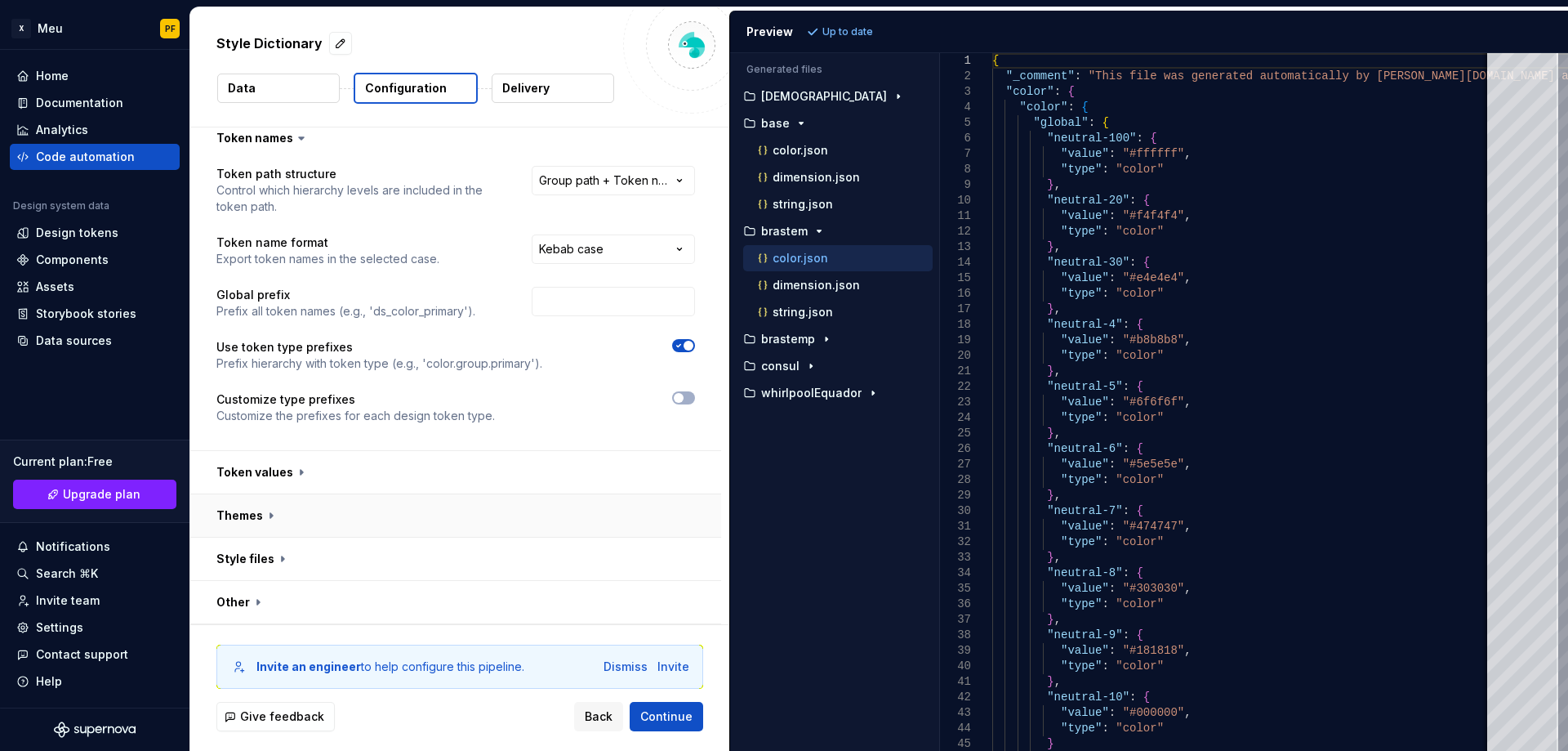
click at [253, 515] on button "button" at bounding box center [456, 515] width 531 height 43
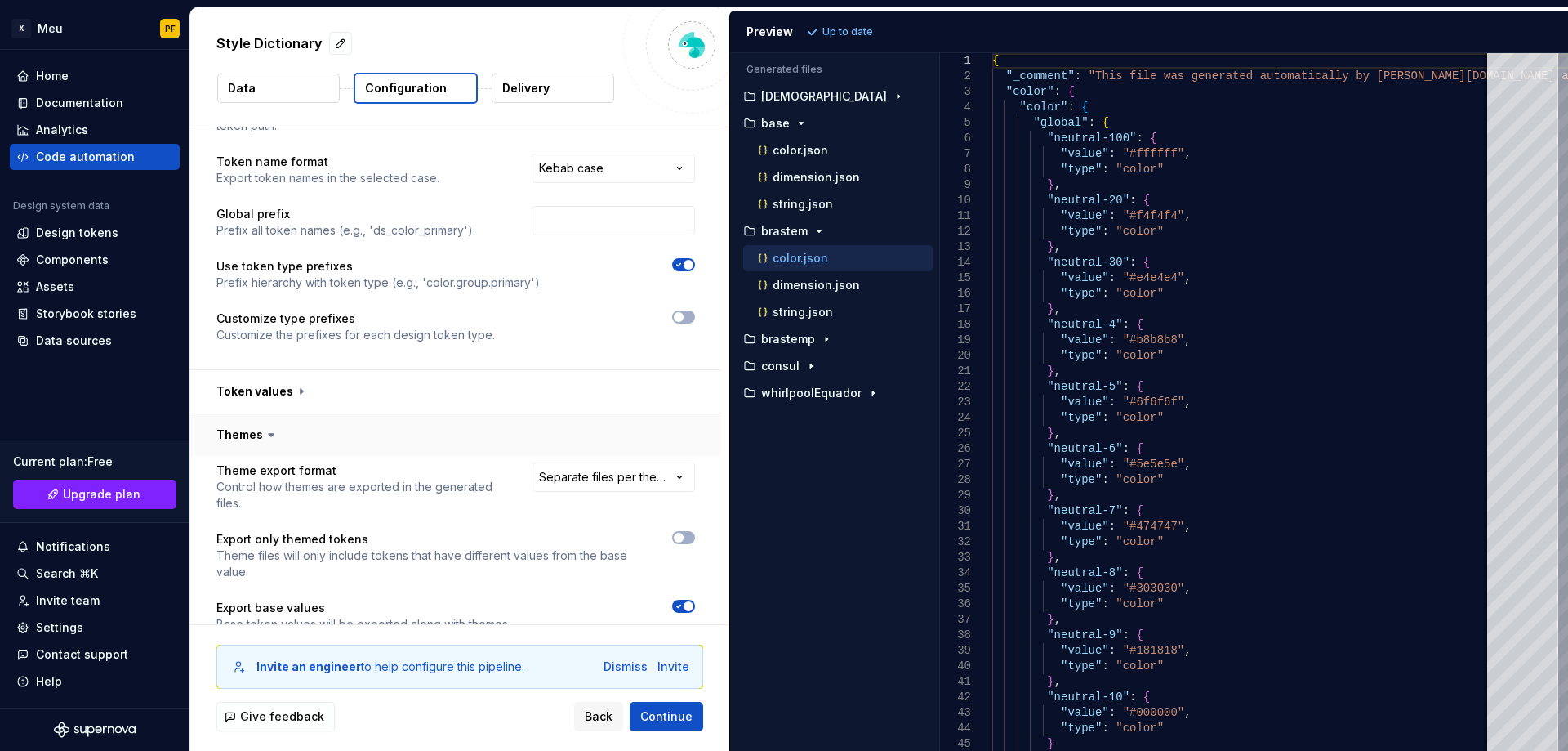
scroll to position [94, 0]
click at [680, 533] on span "button" at bounding box center [678, 535] width 10 height 10
click at [833, 30] on span "Refresh preview" at bounding box center [864, 32] width 82 height 13
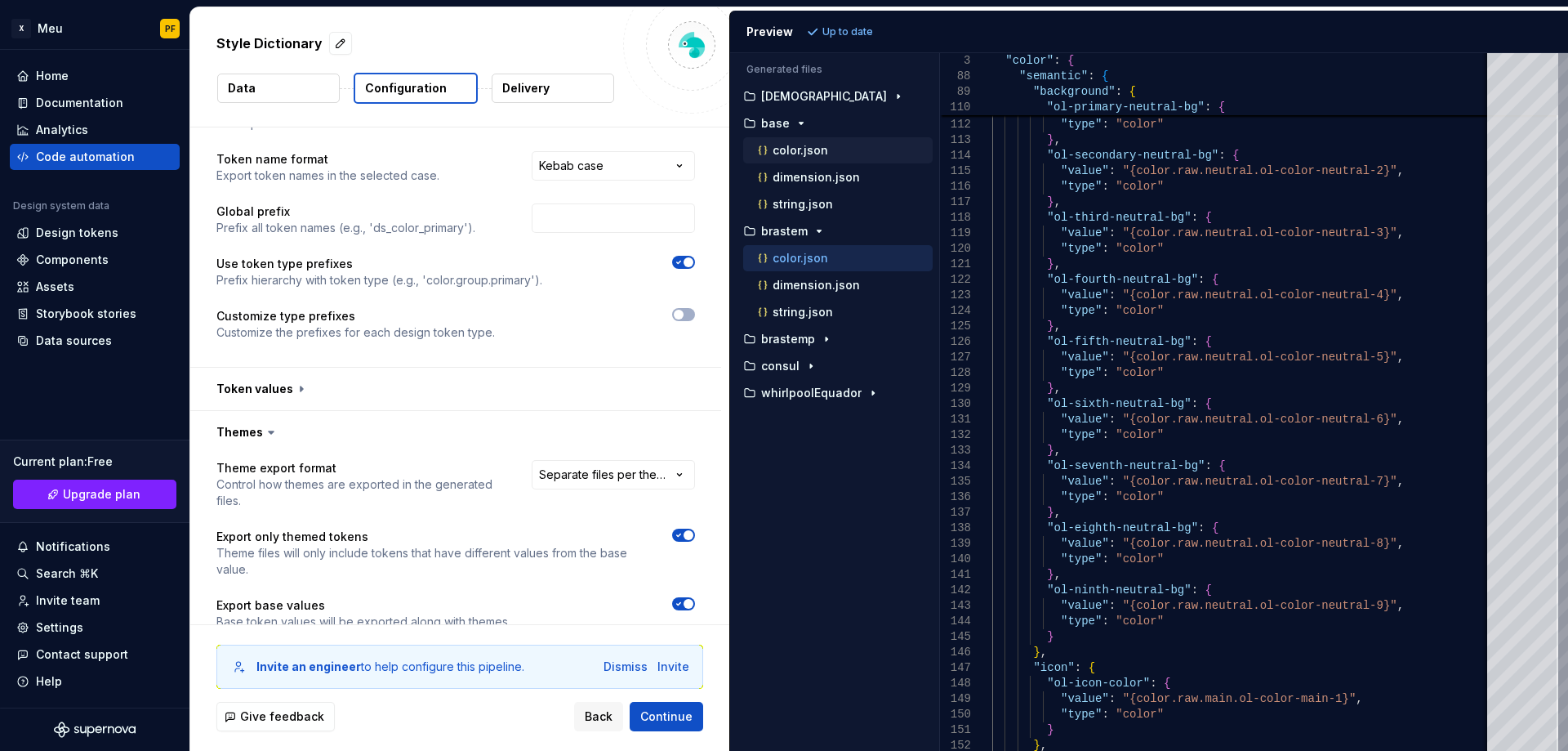
click at [792, 144] on p "color.json" at bounding box center [800, 150] width 55 height 13
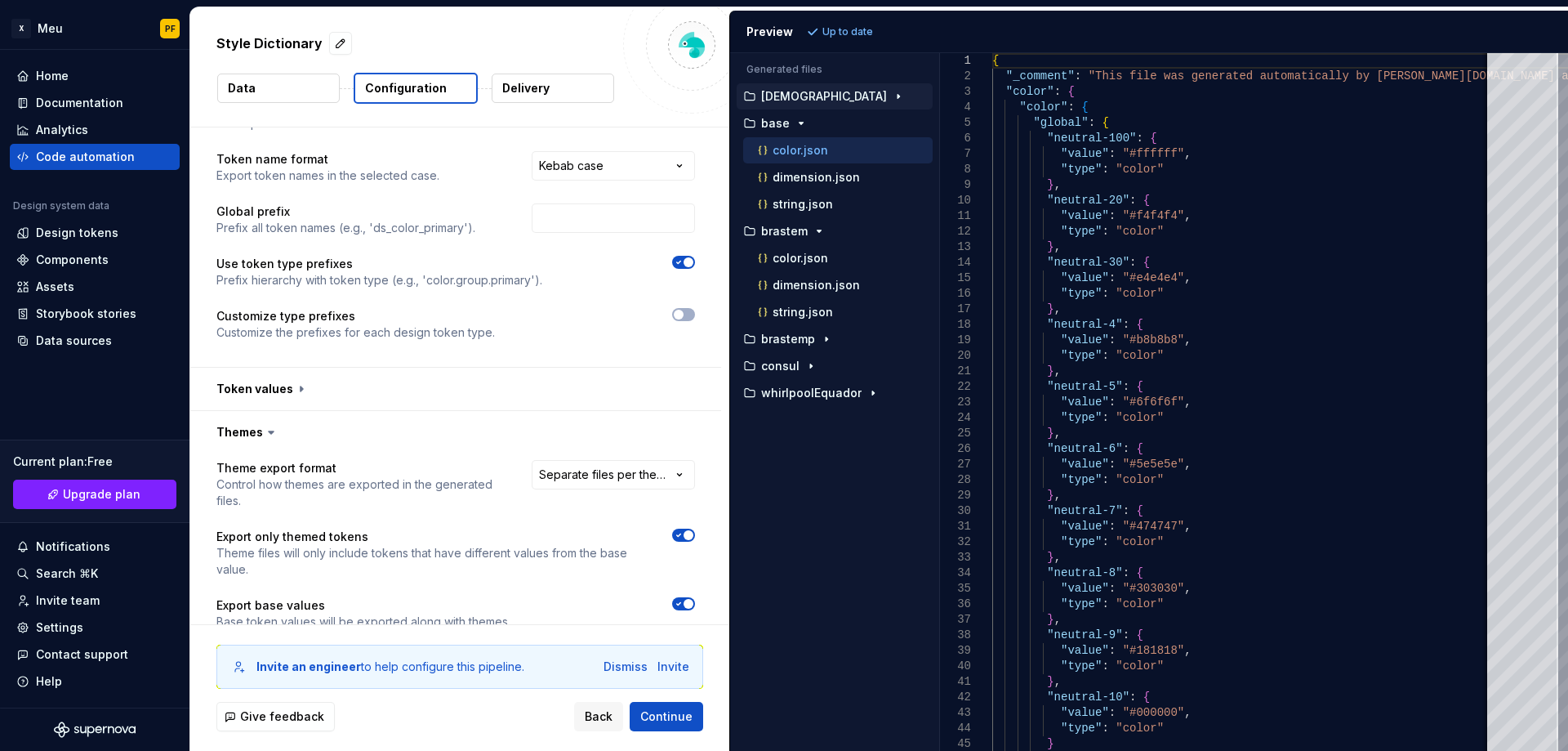
click at [809, 100] on p "[DEMOGRAPHIC_DATA]" at bounding box center [824, 96] width 126 height 13
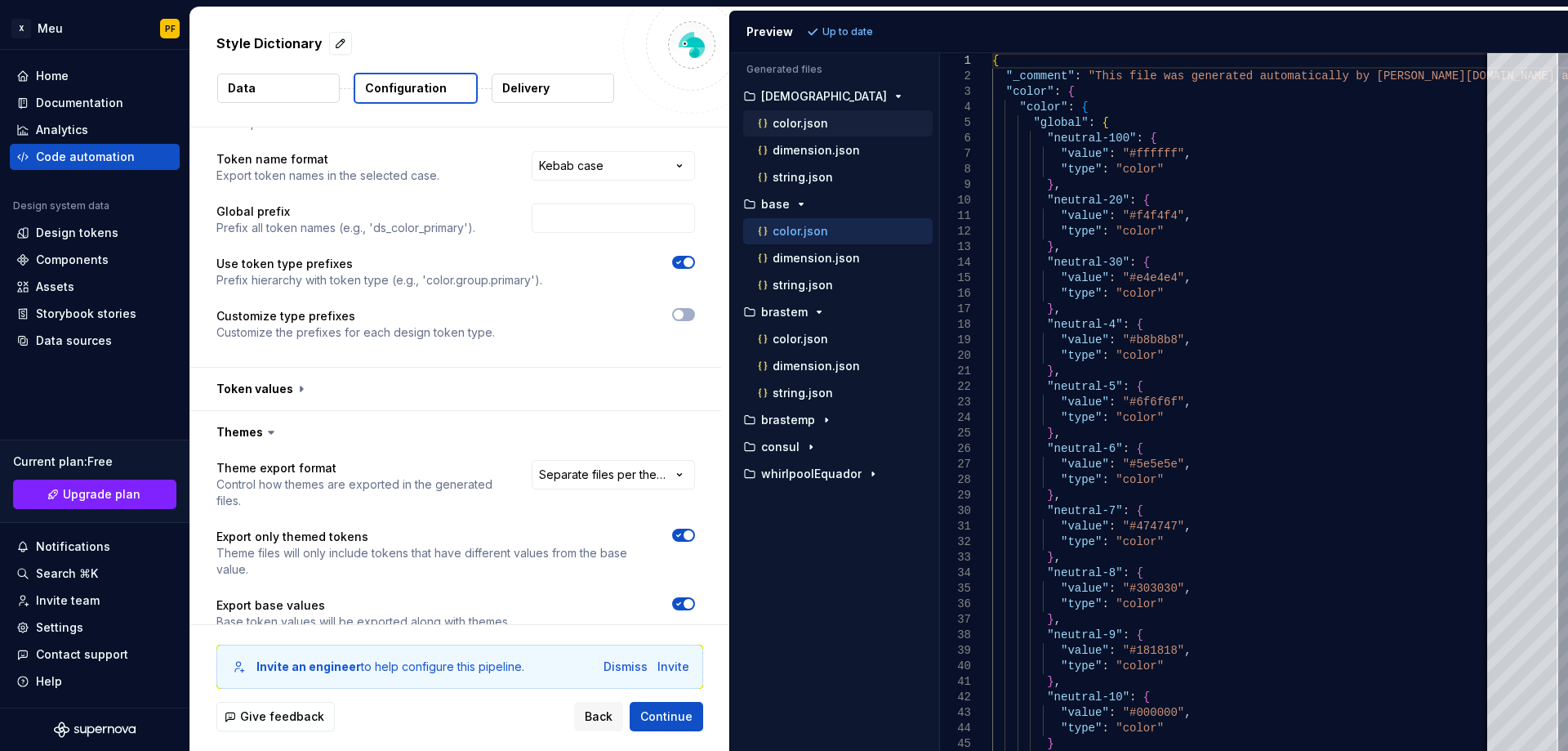
click at [802, 118] on p "color.json" at bounding box center [800, 124] width 55 height 13
type textarea "**********"
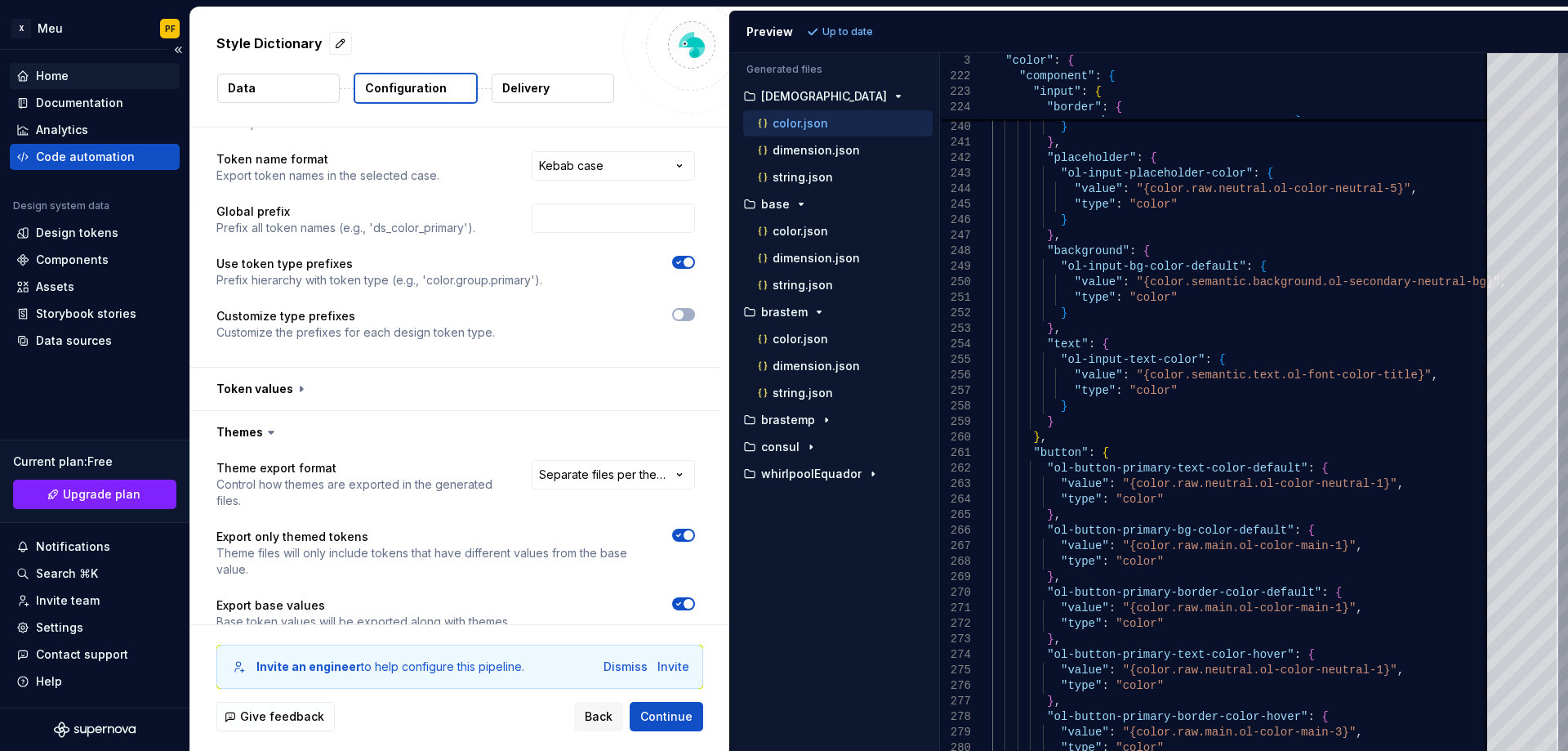
click at [40, 75] on div "Home" at bounding box center [52, 75] width 32 height 16
